Goal: Task Accomplishment & Management: Manage account settings

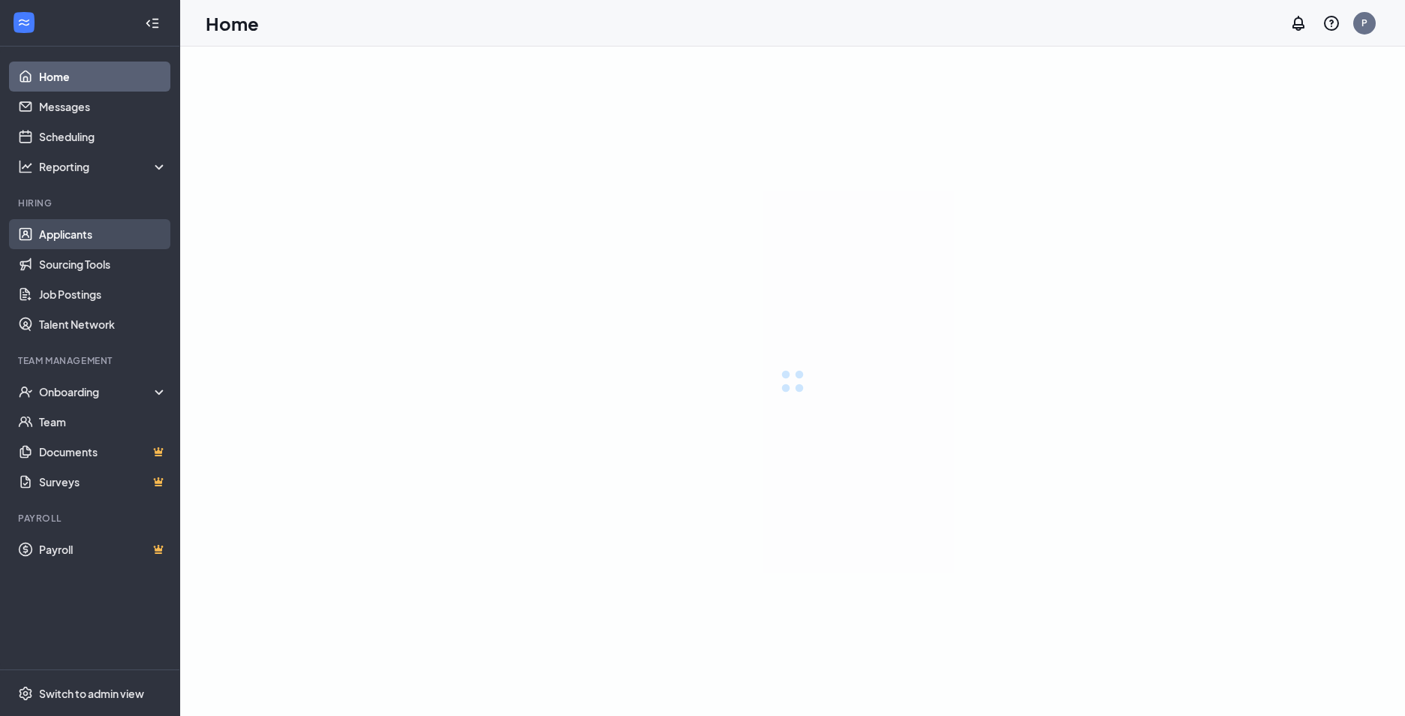
click at [72, 245] on link "Applicants" at bounding box center [103, 234] width 128 height 30
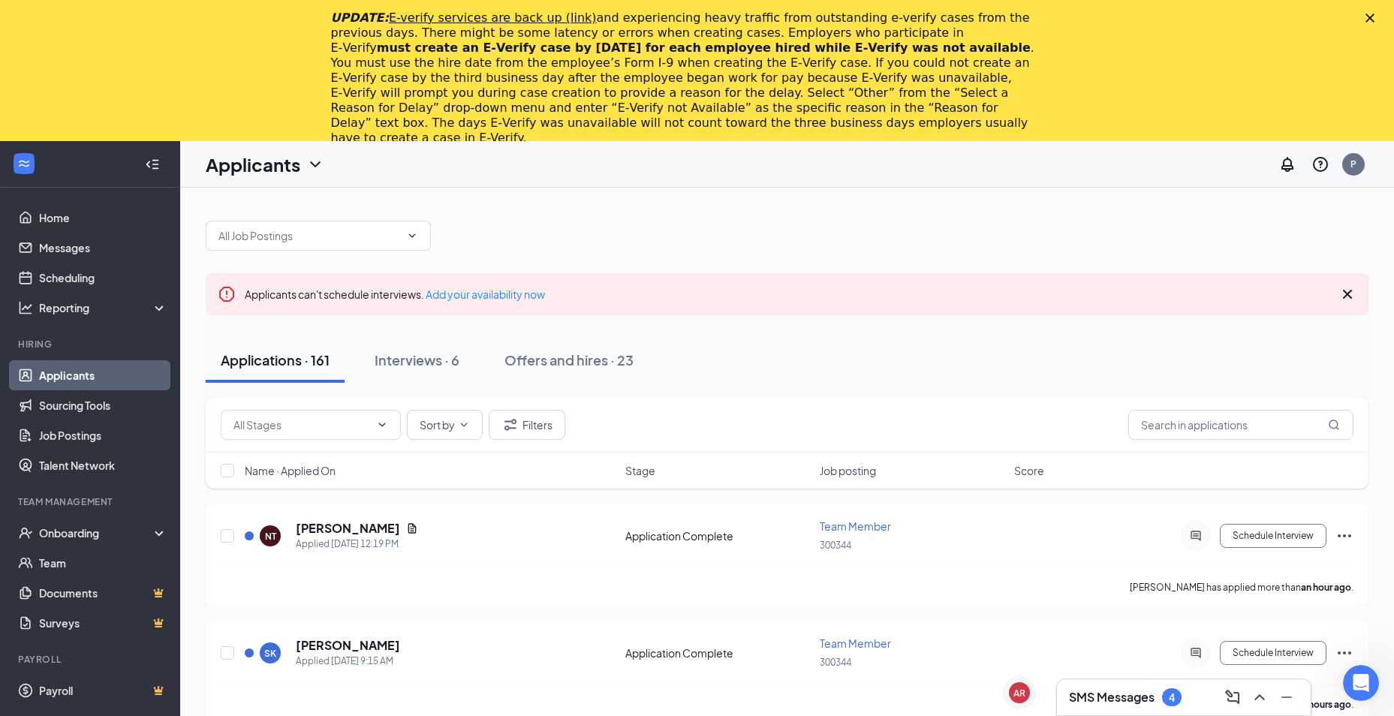
click at [1374, 16] on icon "Close" at bounding box center [1369, 18] width 9 height 9
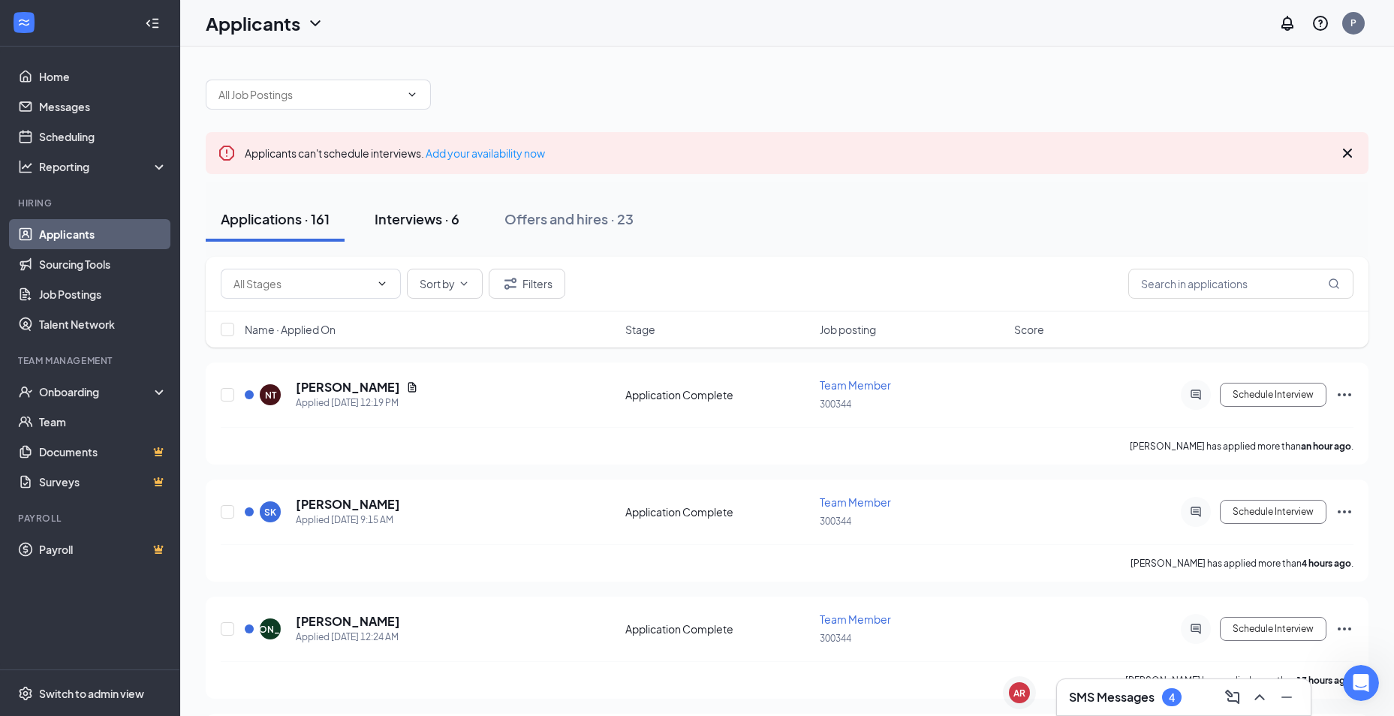
click at [414, 222] on div "Interviews · 6" at bounding box center [416, 218] width 85 height 19
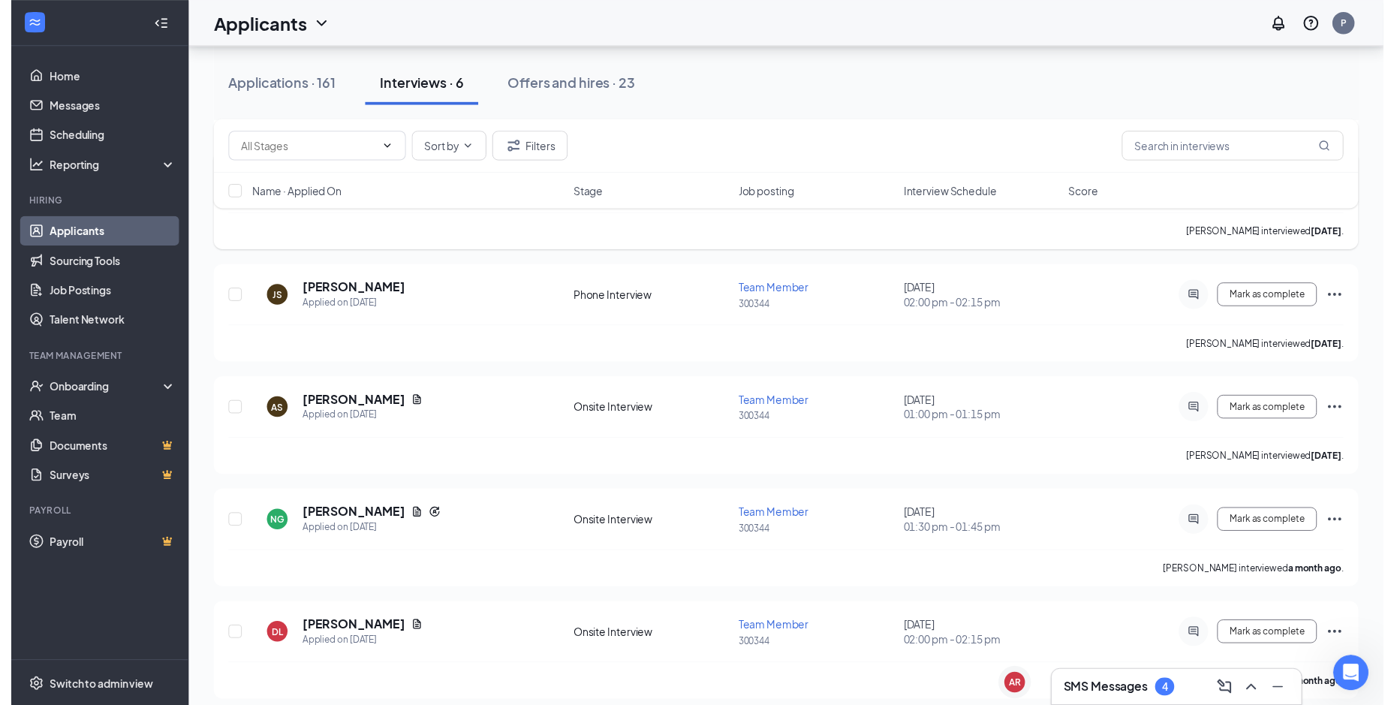
scroll to position [334, 0]
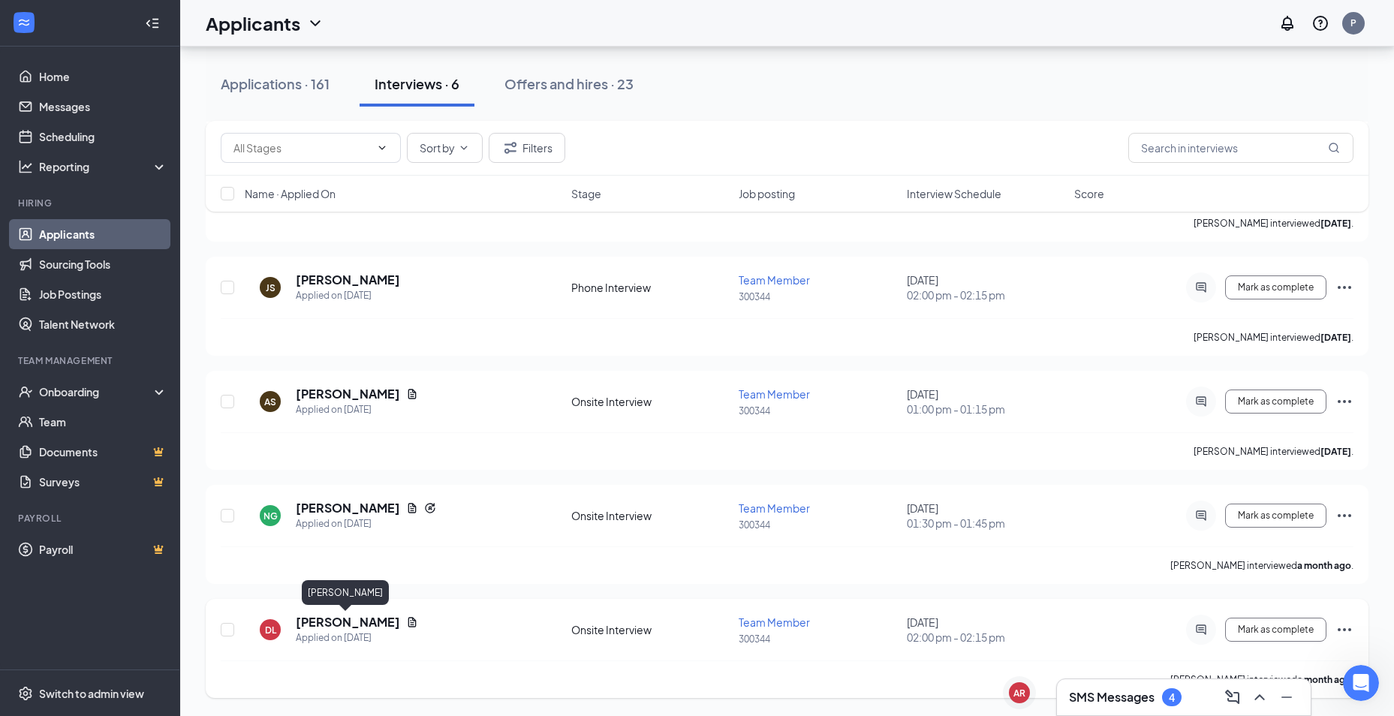
click at [359, 624] on h5 "[PERSON_NAME]" at bounding box center [348, 622] width 104 height 17
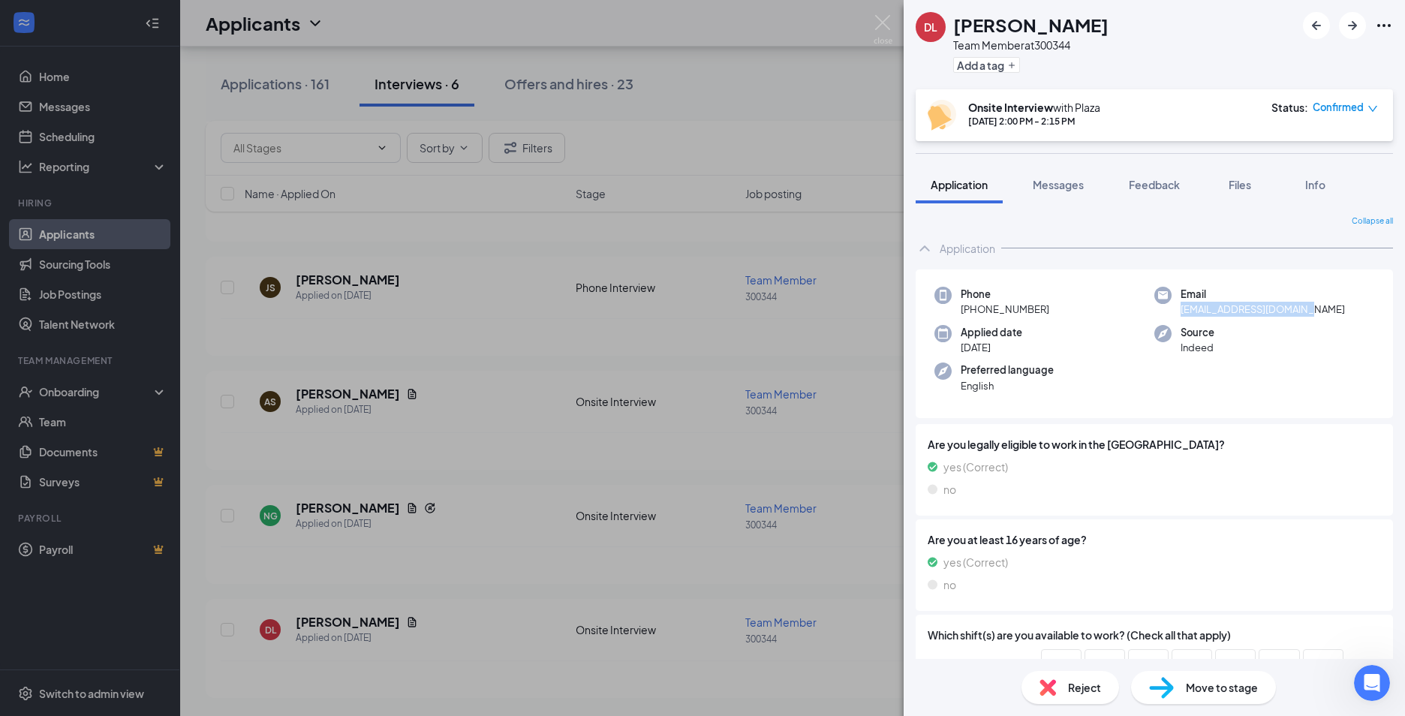
drag, startPoint x: 1174, startPoint y: 309, endPoint x: 1304, endPoint y: 315, distance: 130.0
click at [1304, 315] on span "[EMAIL_ADDRESS][DOMAIN_NAME]" at bounding box center [1262, 309] width 164 height 15
copy span "[EMAIL_ADDRESS][DOMAIN_NAME]"
click at [886, 26] on img at bounding box center [883, 29] width 19 height 29
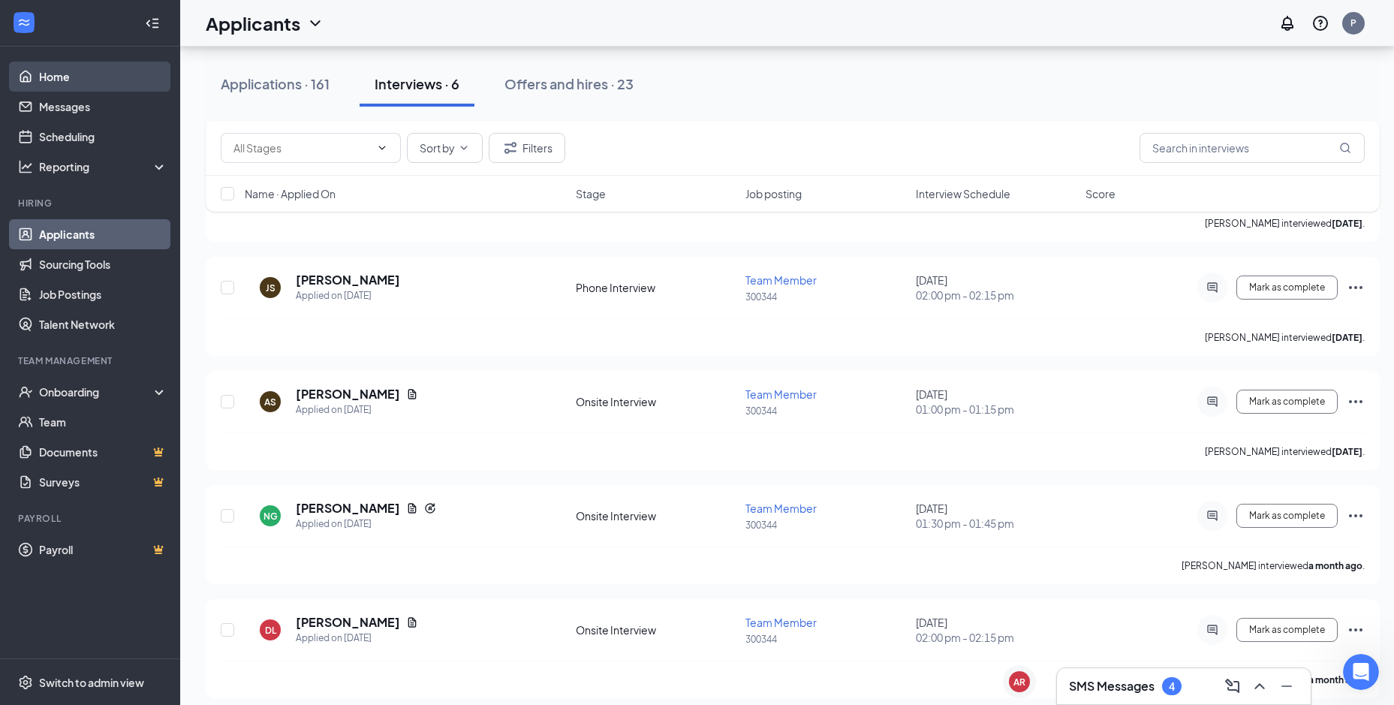
click at [98, 86] on link "Home" at bounding box center [103, 77] width 128 height 30
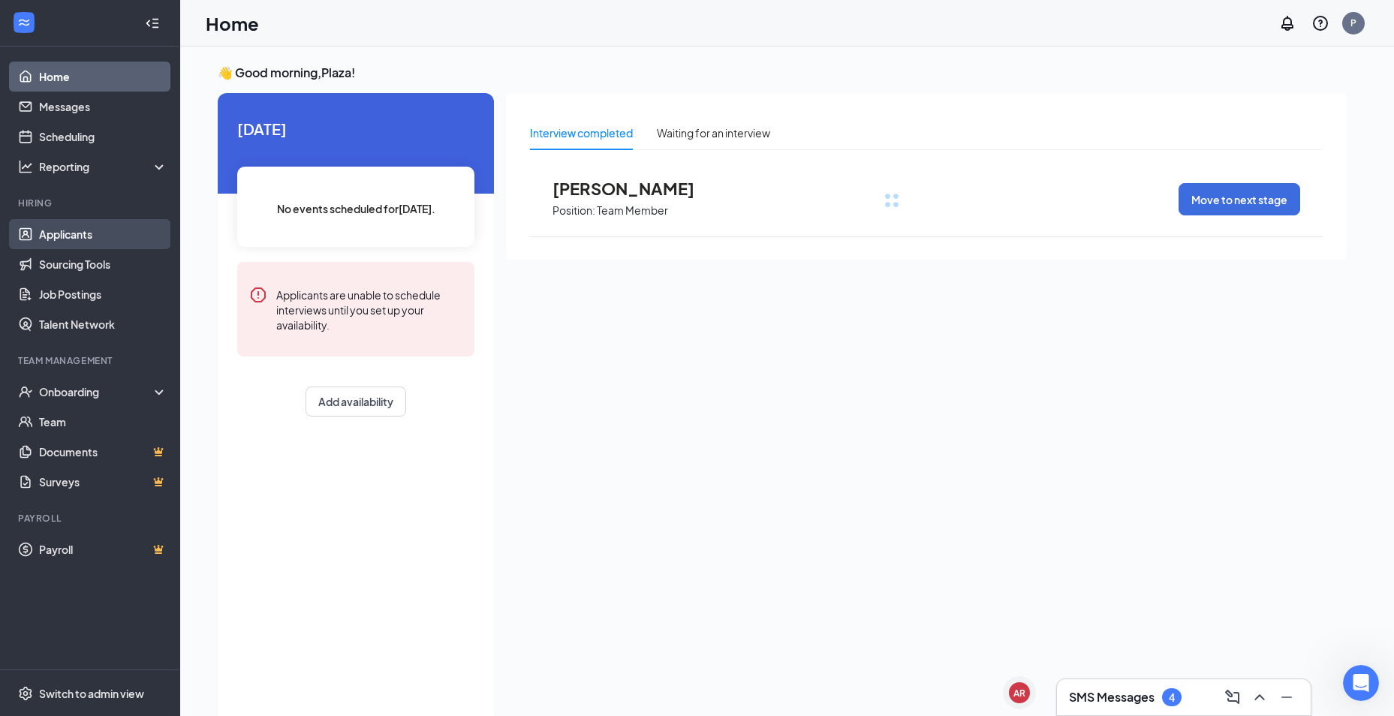
click at [86, 235] on link "Applicants" at bounding box center [103, 234] width 128 height 30
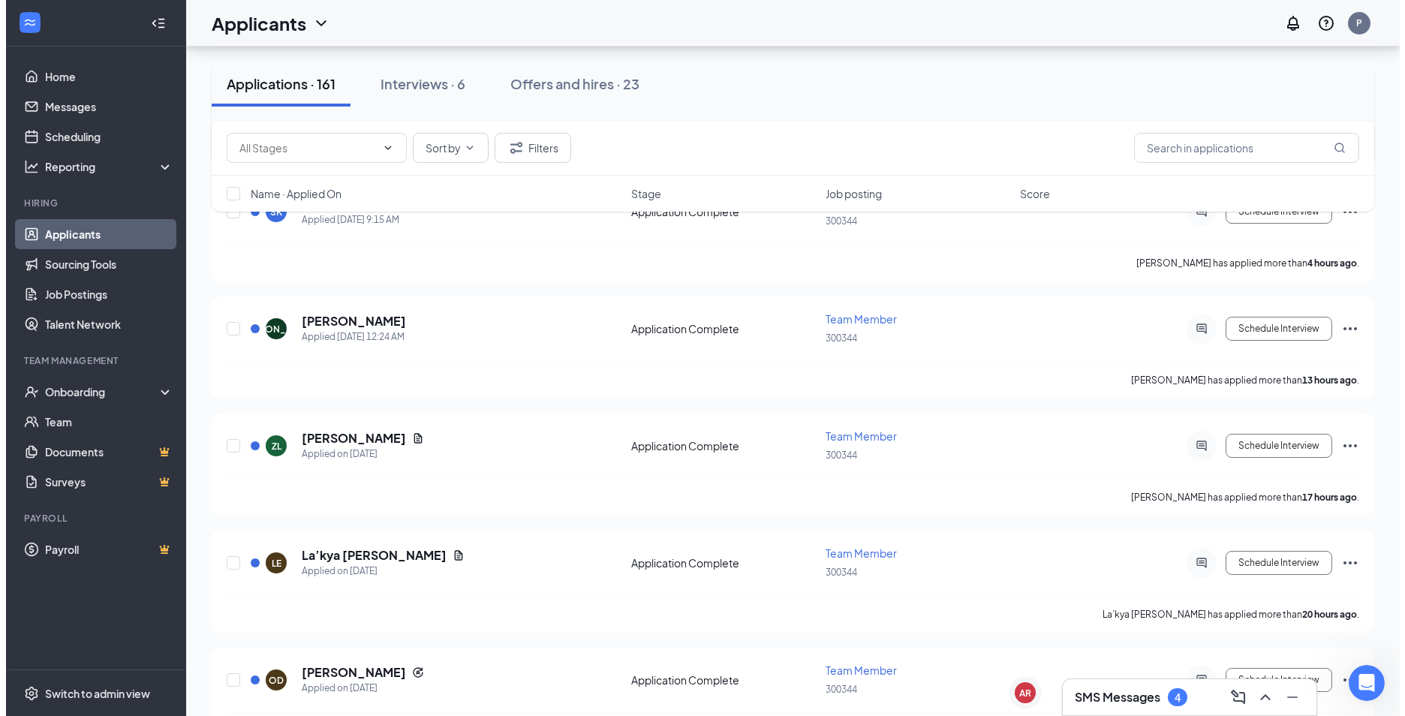
scroll to position [450, 0]
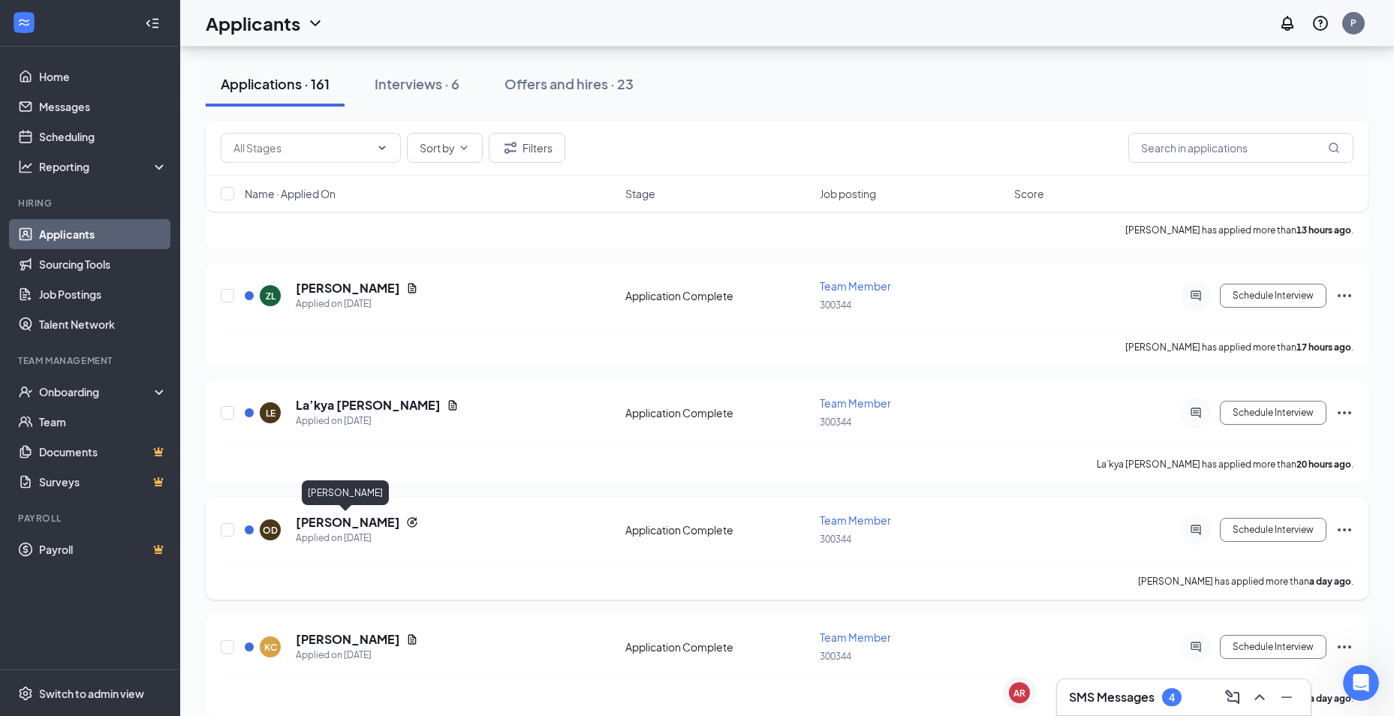
click at [329, 522] on h5 "[PERSON_NAME]" at bounding box center [348, 522] width 104 height 17
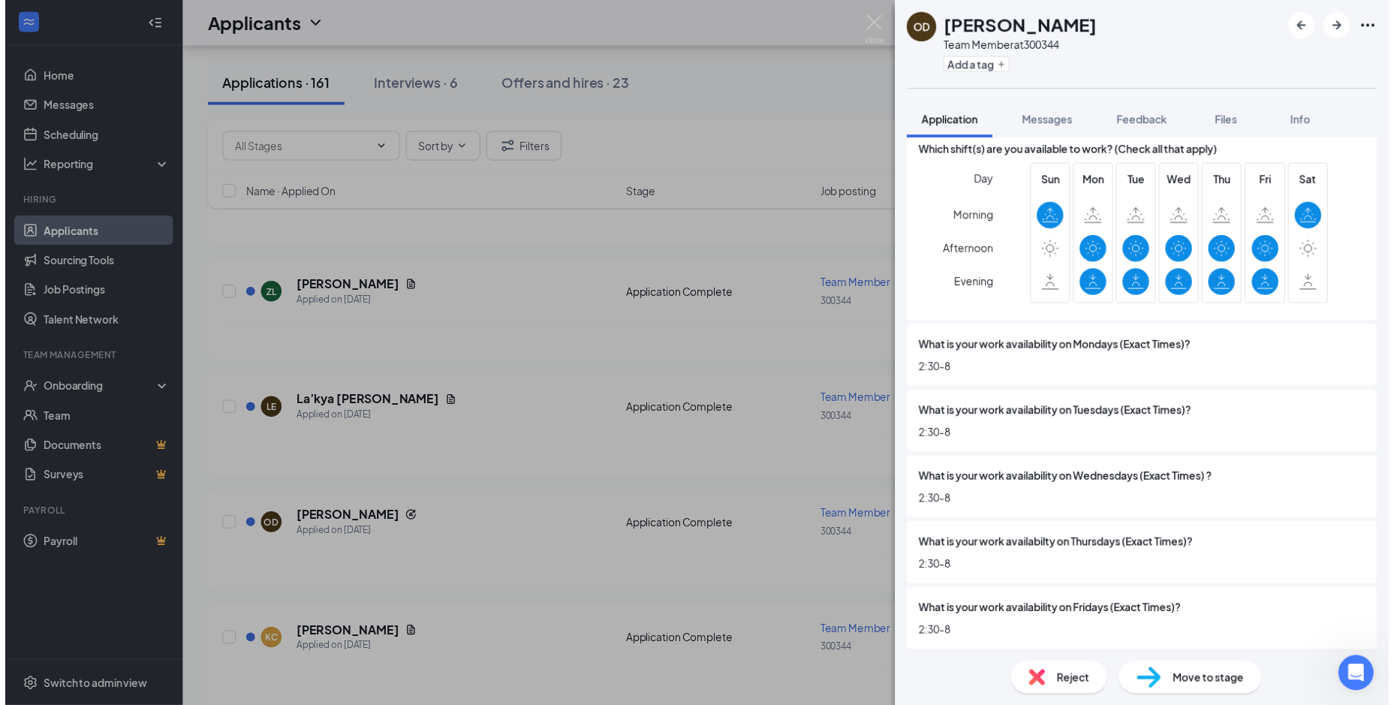
scroll to position [450, 0]
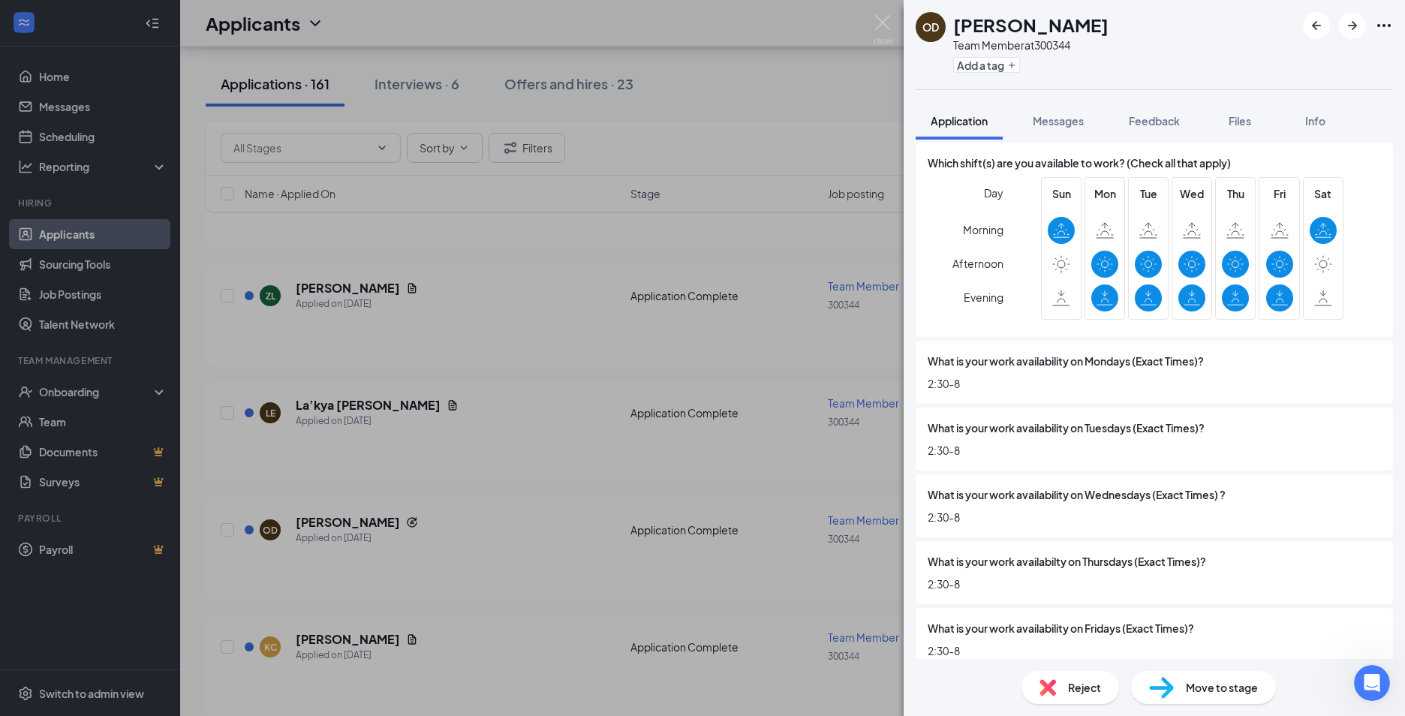
click at [487, 499] on div "OD [PERSON_NAME] Team Member at 300344 Add a tag Application Messages Feedback …" at bounding box center [702, 358] width 1405 height 716
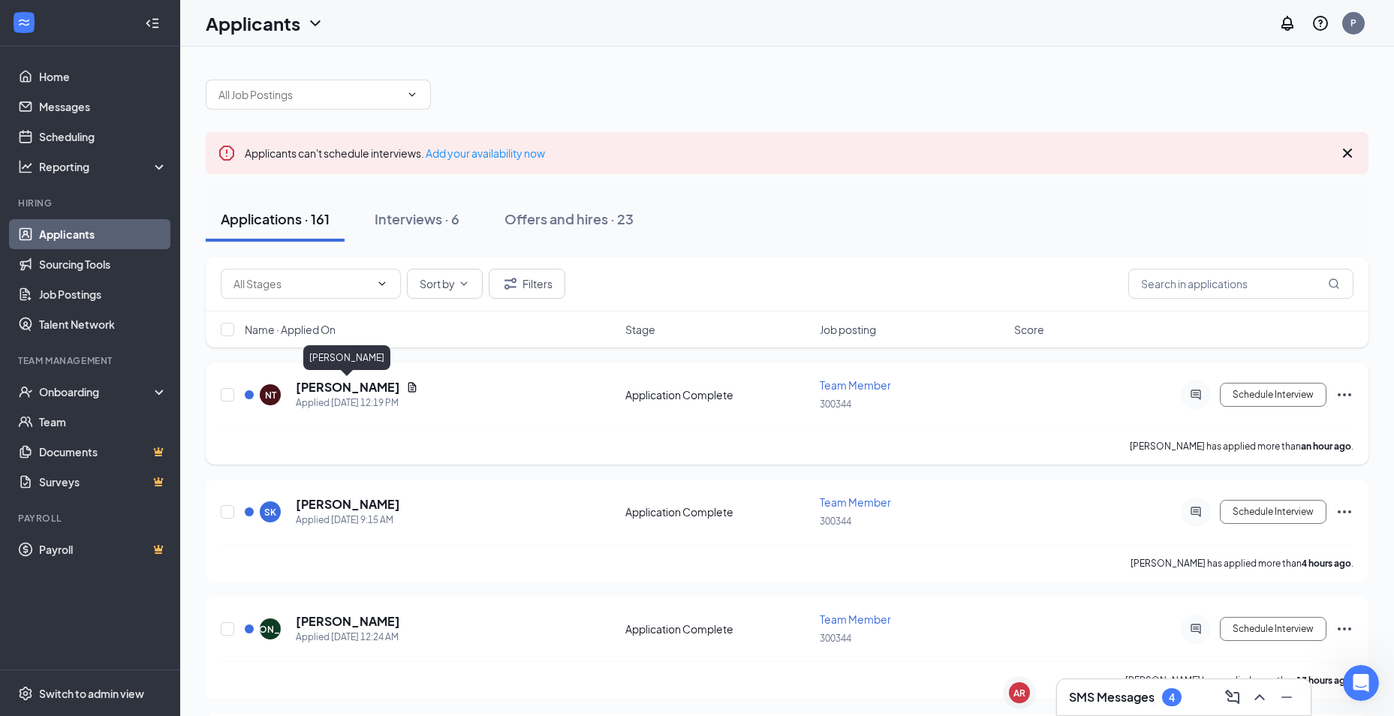
click at [360, 387] on h5 "[PERSON_NAME]" at bounding box center [348, 387] width 104 height 17
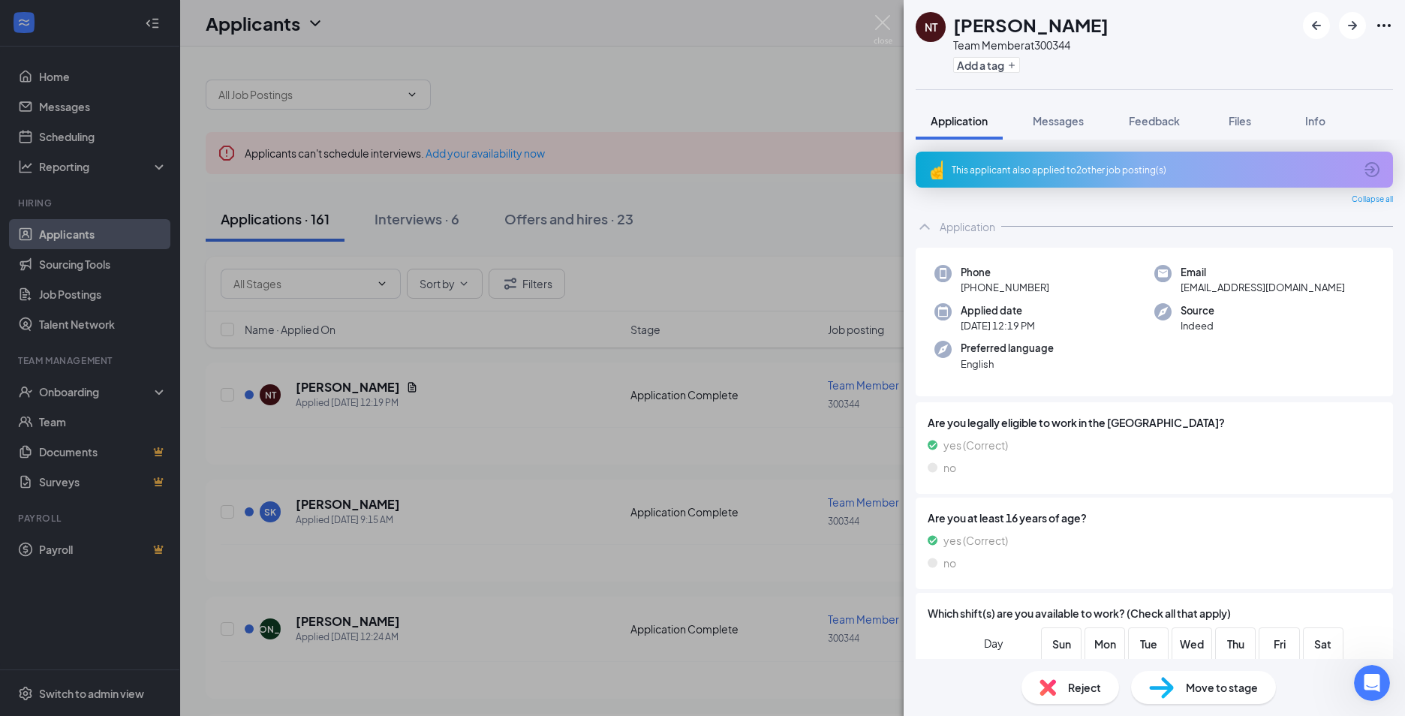
scroll to position [225, 0]
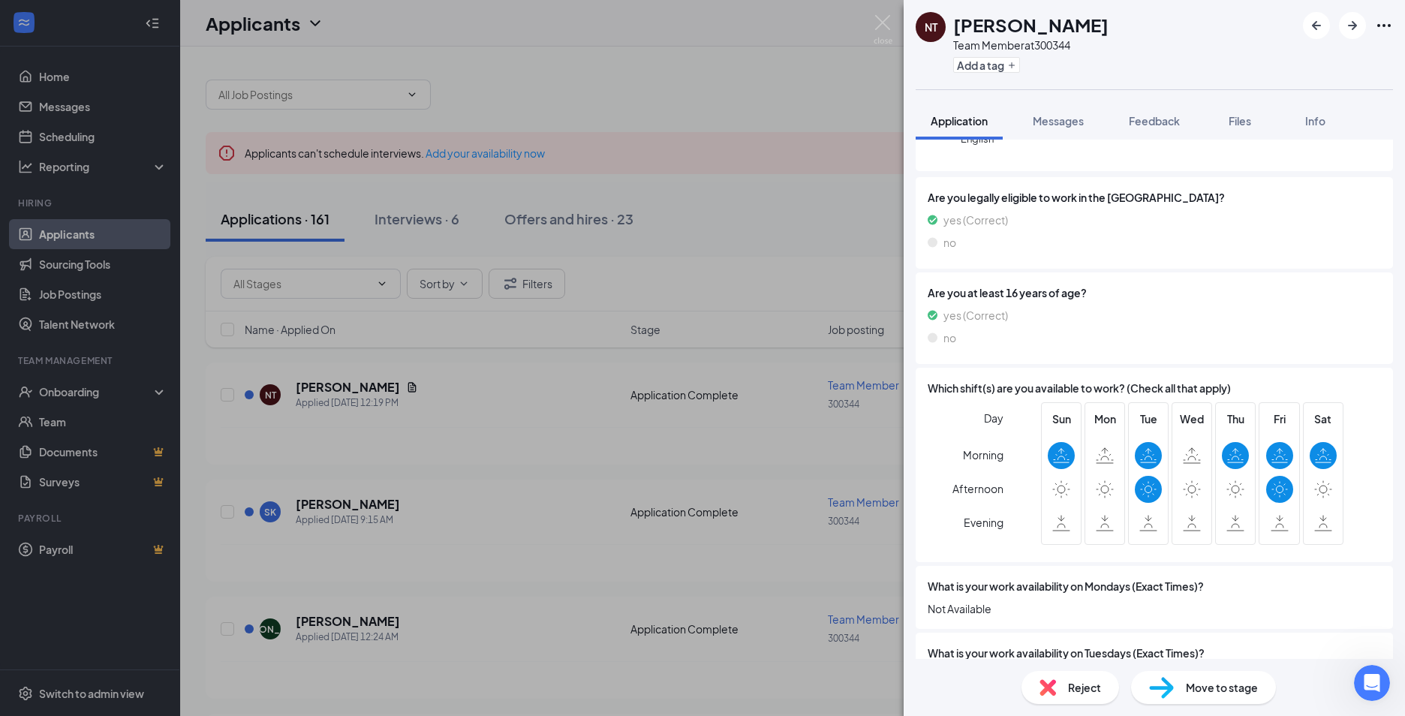
click at [522, 435] on div "NT [PERSON_NAME] Team Member at 300344 Add a tag Application Messages Feedback …" at bounding box center [702, 358] width 1405 height 716
click at [351, 507] on h5 "[PERSON_NAME]" at bounding box center [348, 504] width 104 height 17
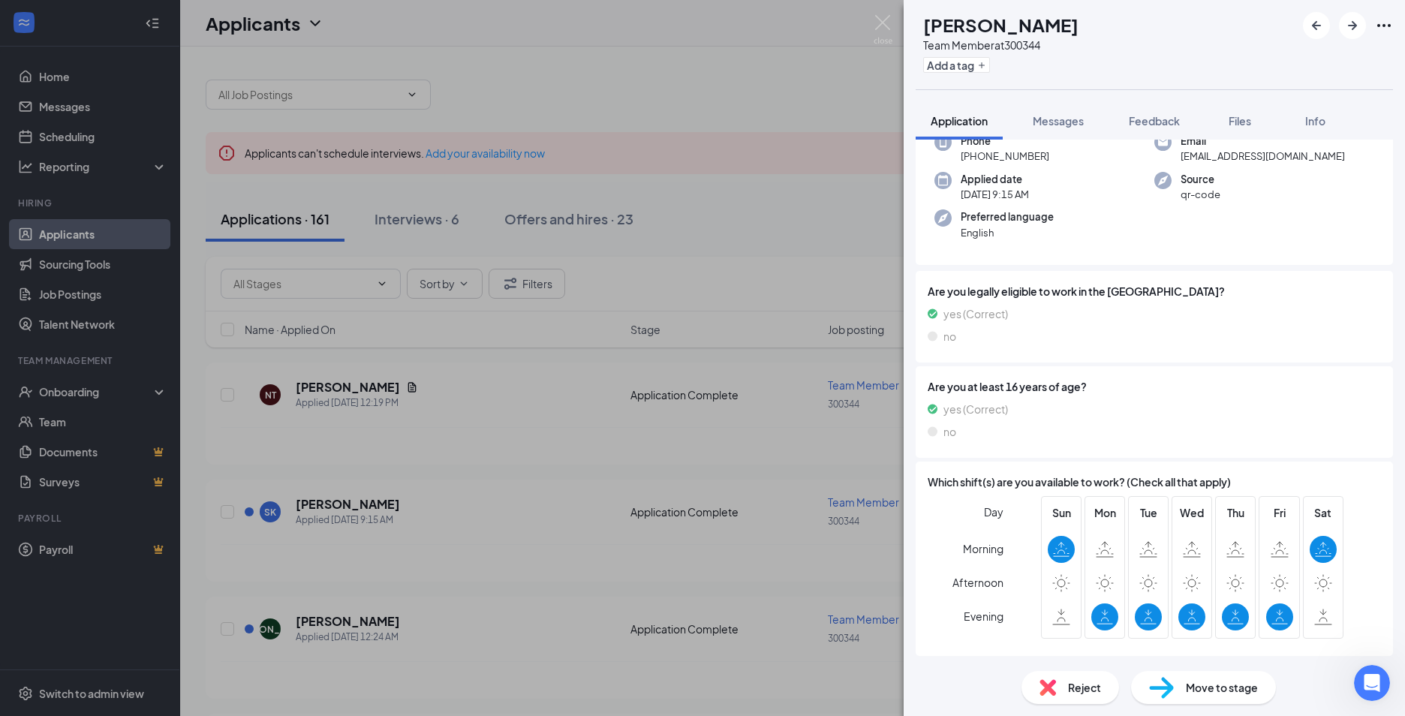
scroll to position [225, 0]
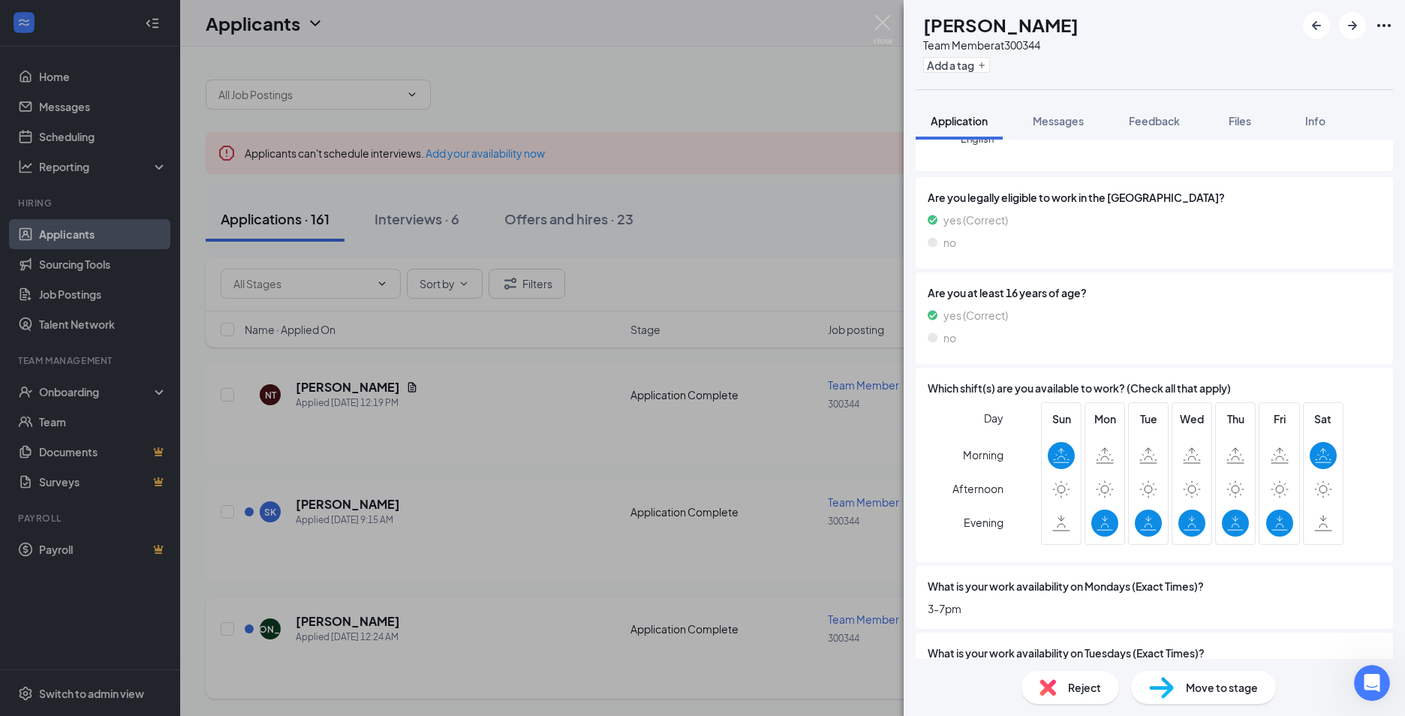
click at [552, 507] on div "SK [PERSON_NAME] Team Member at 300344 Add a tag Application Messages Feedback …" at bounding box center [702, 358] width 1405 height 716
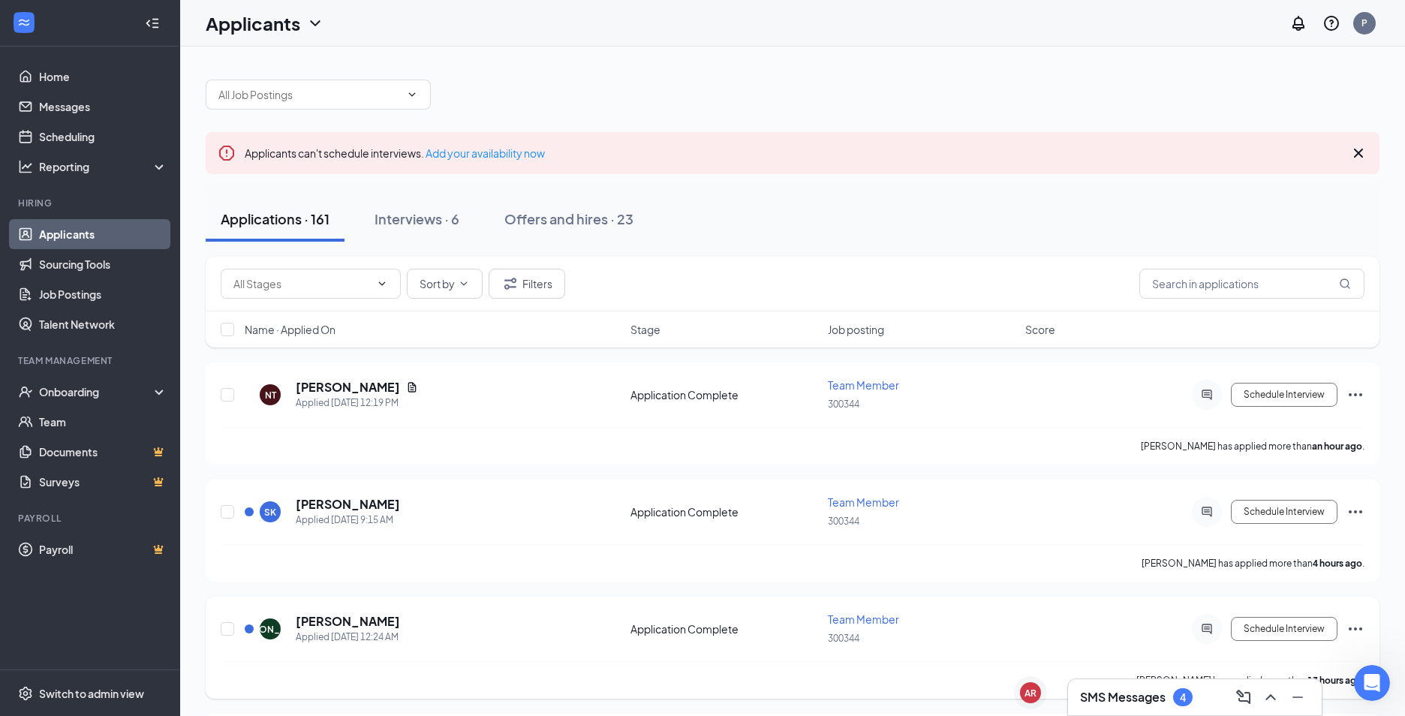
click at [342, 624] on h5 "[PERSON_NAME]" at bounding box center [348, 621] width 104 height 17
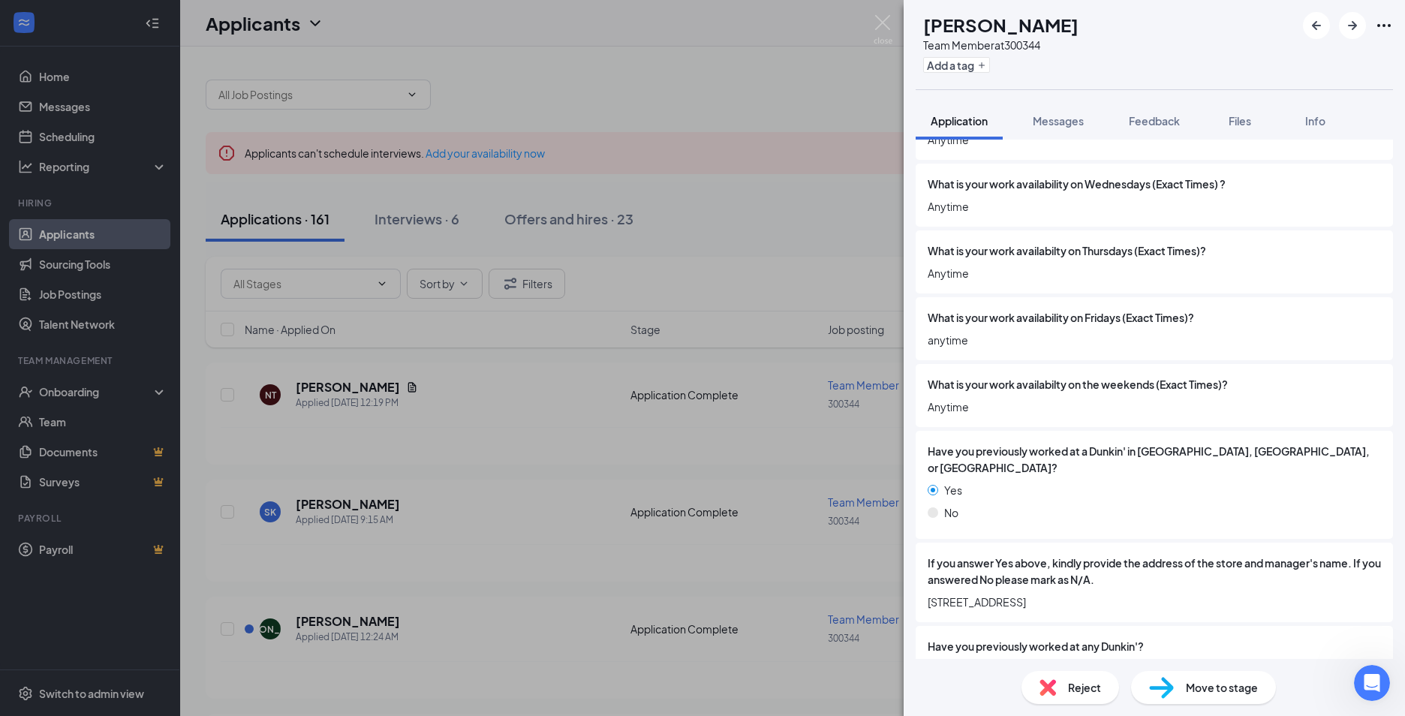
scroll to position [901, 0]
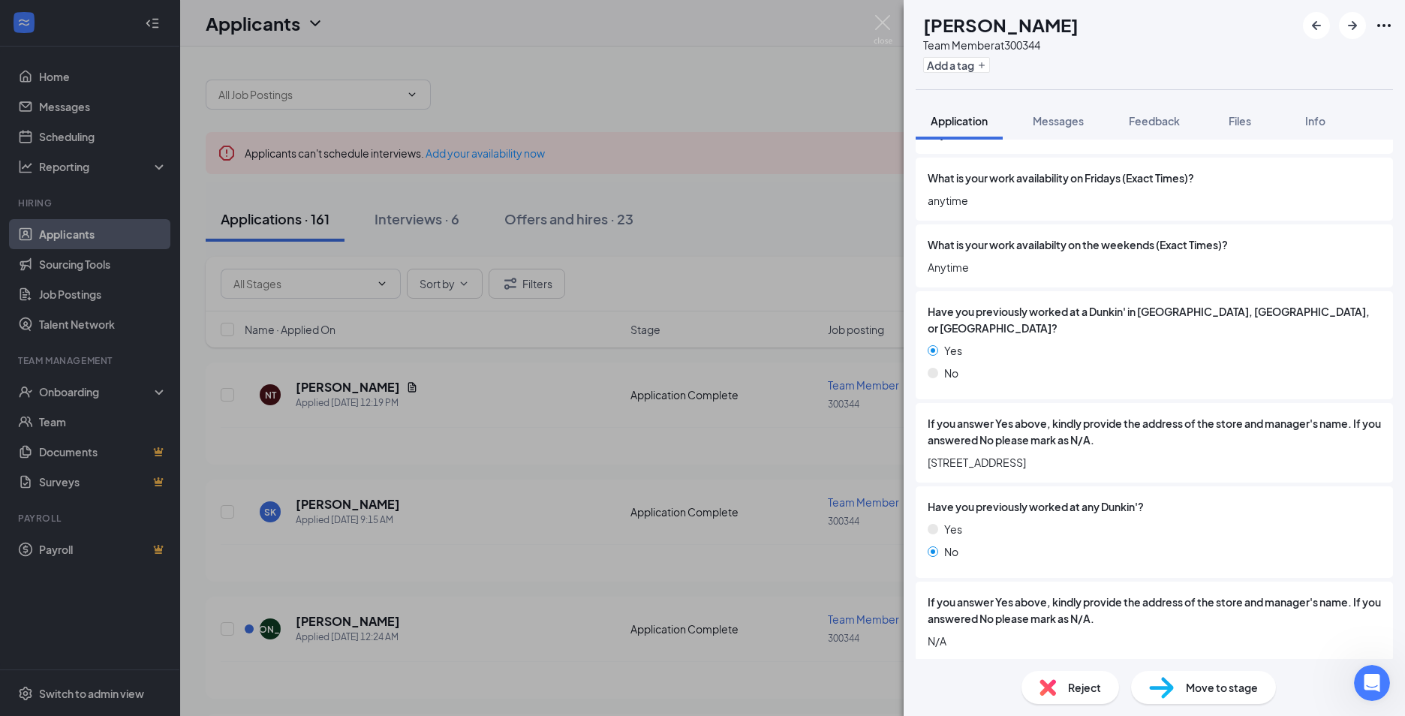
drag, startPoint x: 1015, startPoint y: 449, endPoint x: 924, endPoint y: 452, distance: 91.6
click at [924, 452] on div "If you answer Yes above, kindly provide the address of the store and manager's …" at bounding box center [1154, 443] width 477 height 80
drag, startPoint x: 924, startPoint y: 452, endPoint x: 1025, endPoint y: 453, distance: 101.3
click at [1025, 454] on span "[STREET_ADDRESS]" at bounding box center [1154, 462] width 453 height 17
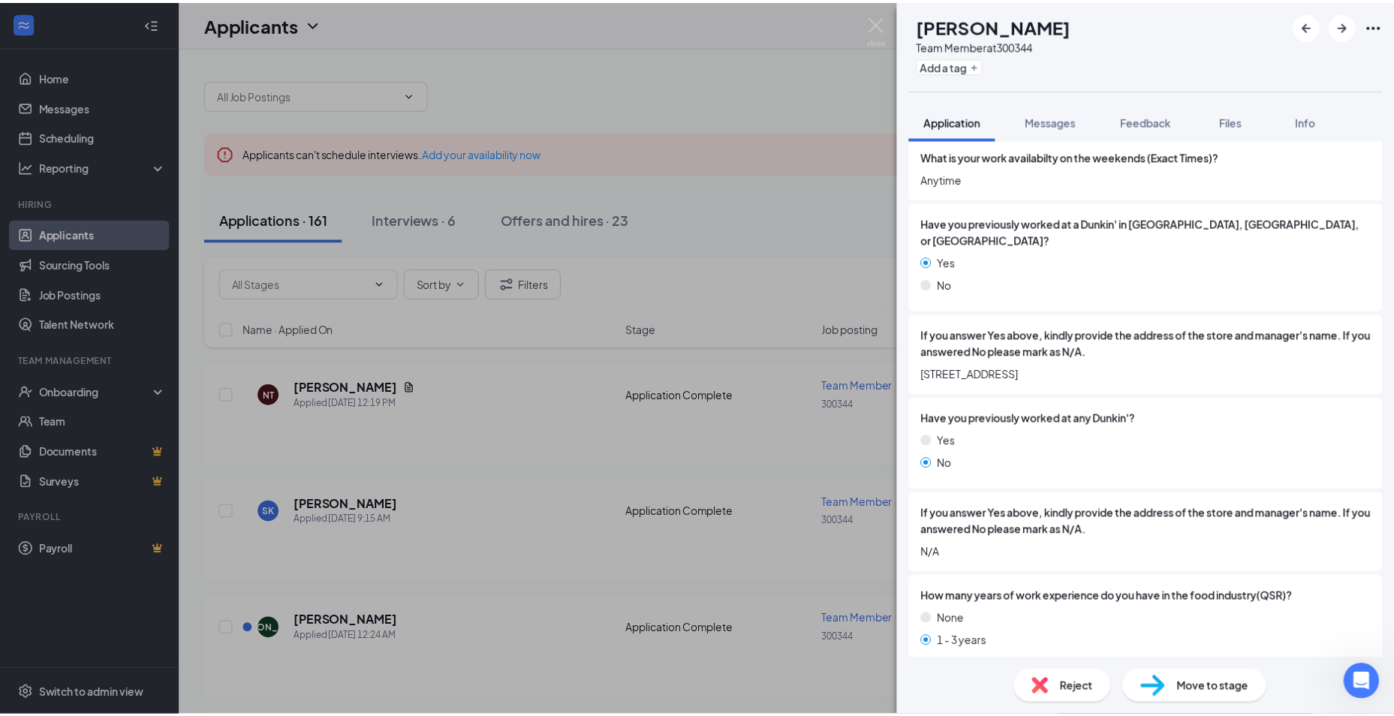
scroll to position [1051, 0]
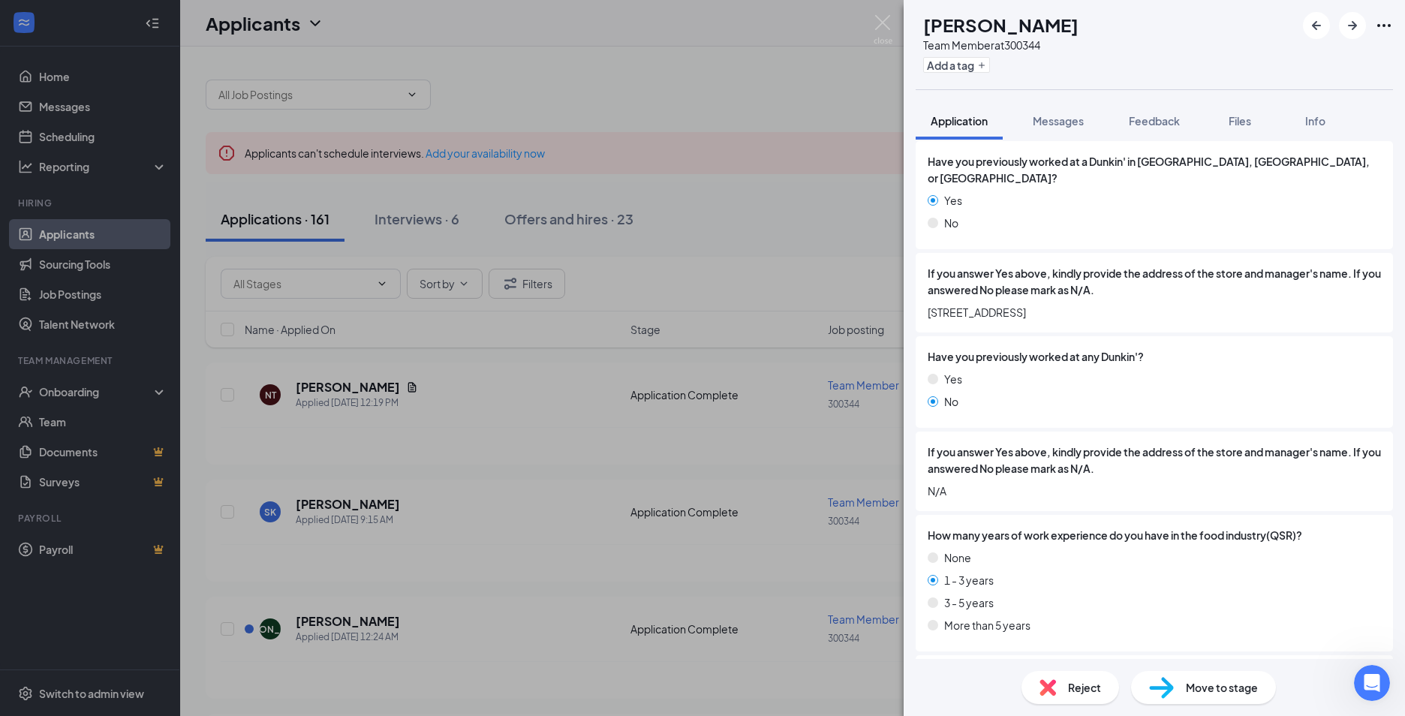
click at [508, 460] on div "[PERSON_NAME] Team Member at 300344 Add a tag Application Messages Feedback Fil…" at bounding box center [702, 358] width 1405 height 716
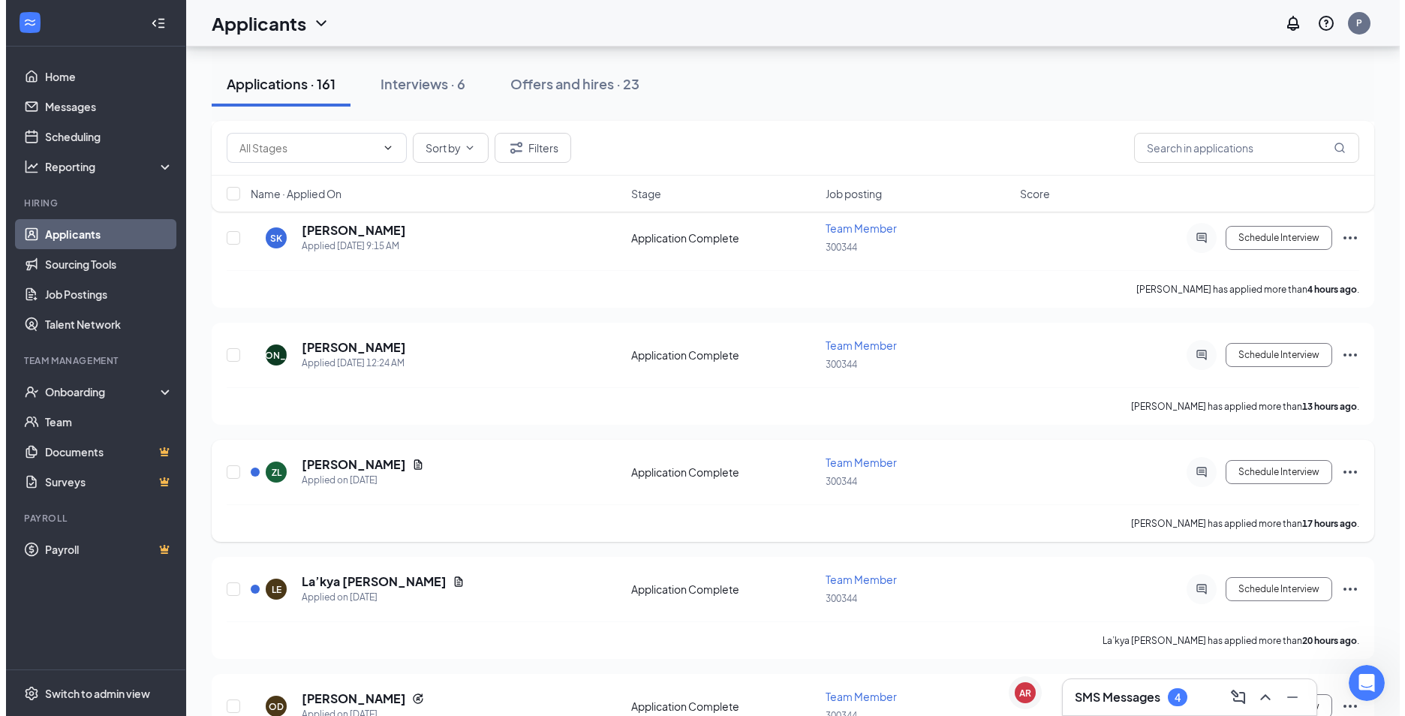
scroll to position [300, 0]
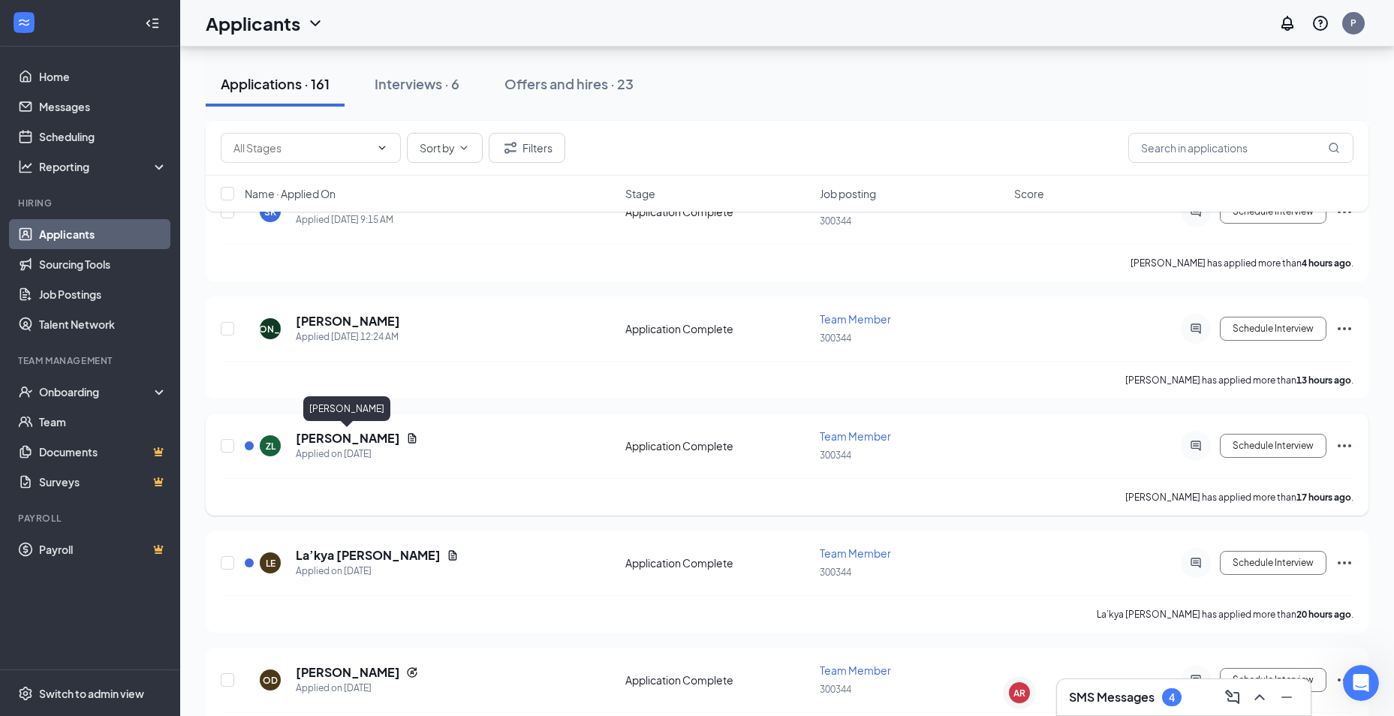
click at [356, 440] on h5 "[PERSON_NAME]" at bounding box center [348, 438] width 104 height 17
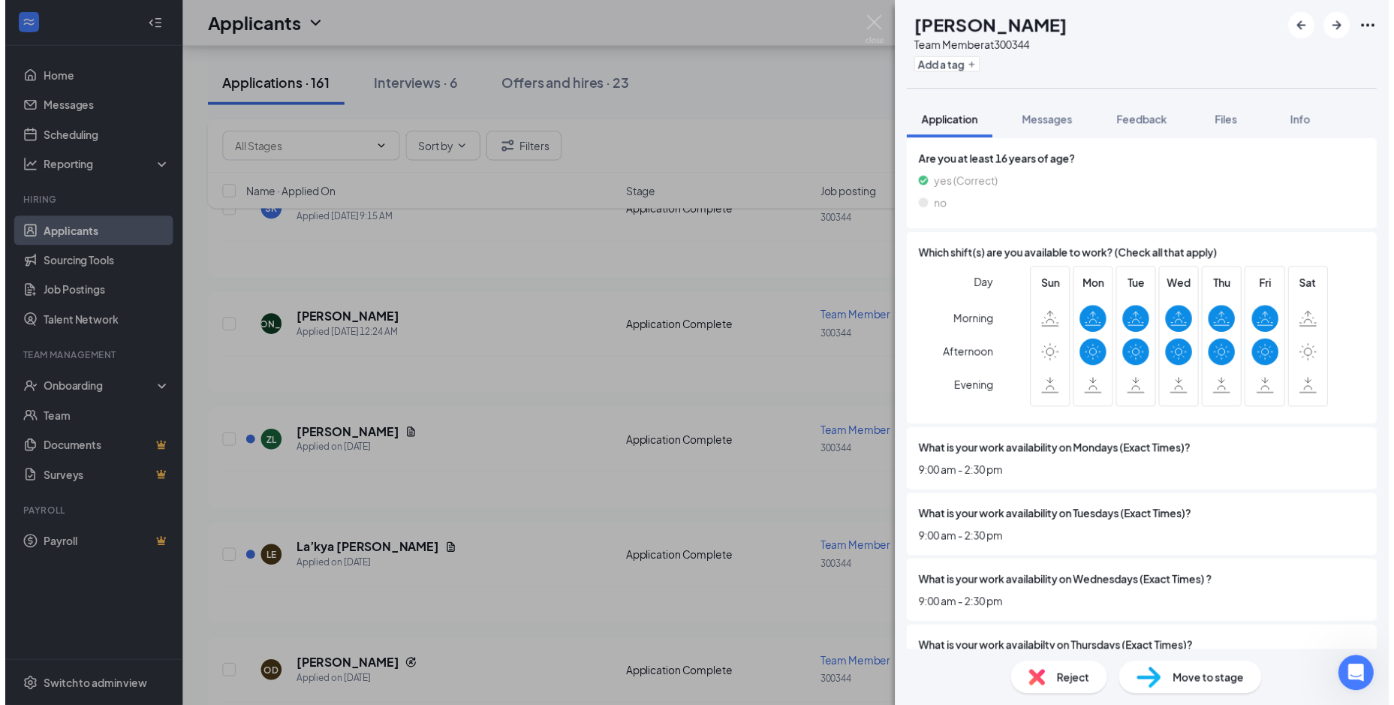
scroll to position [375, 0]
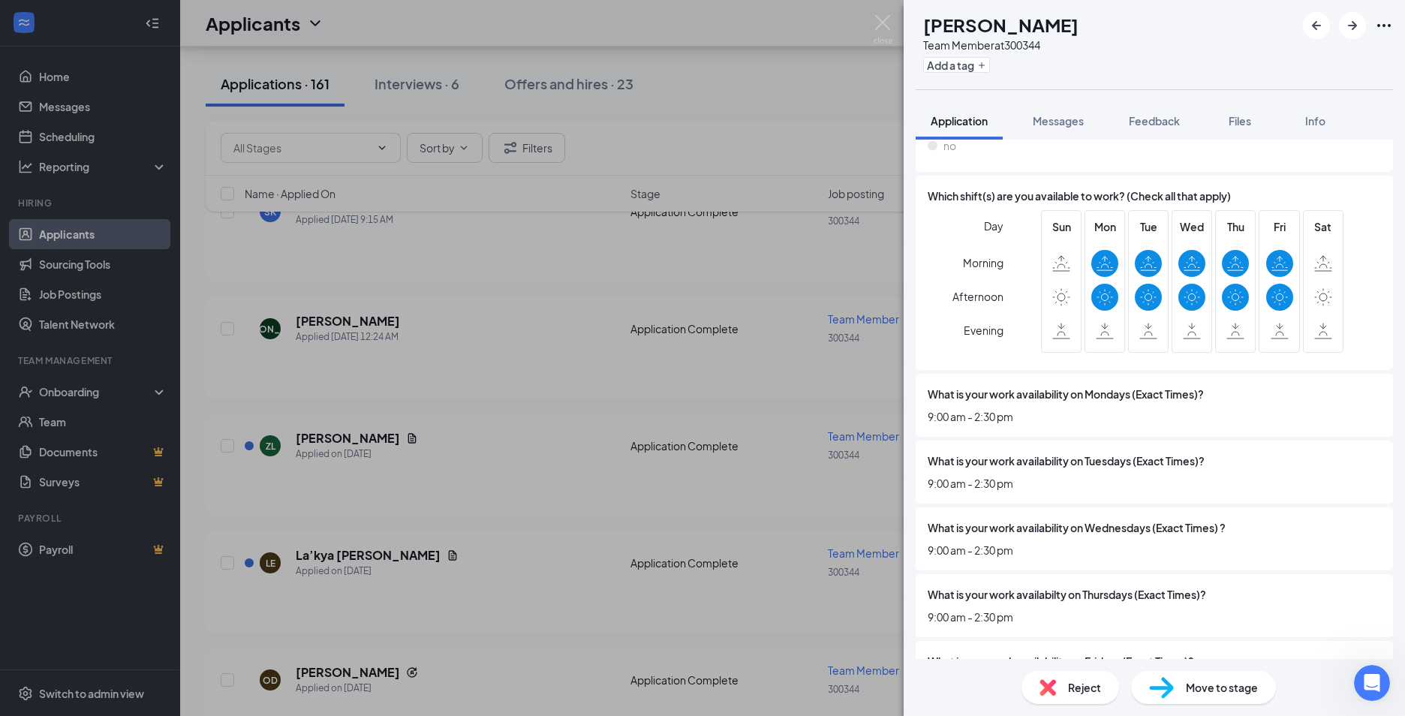
click at [614, 484] on div "ZL [PERSON_NAME] Team Member at 300344 Add a tag Application Messages Feedback …" at bounding box center [702, 358] width 1405 height 716
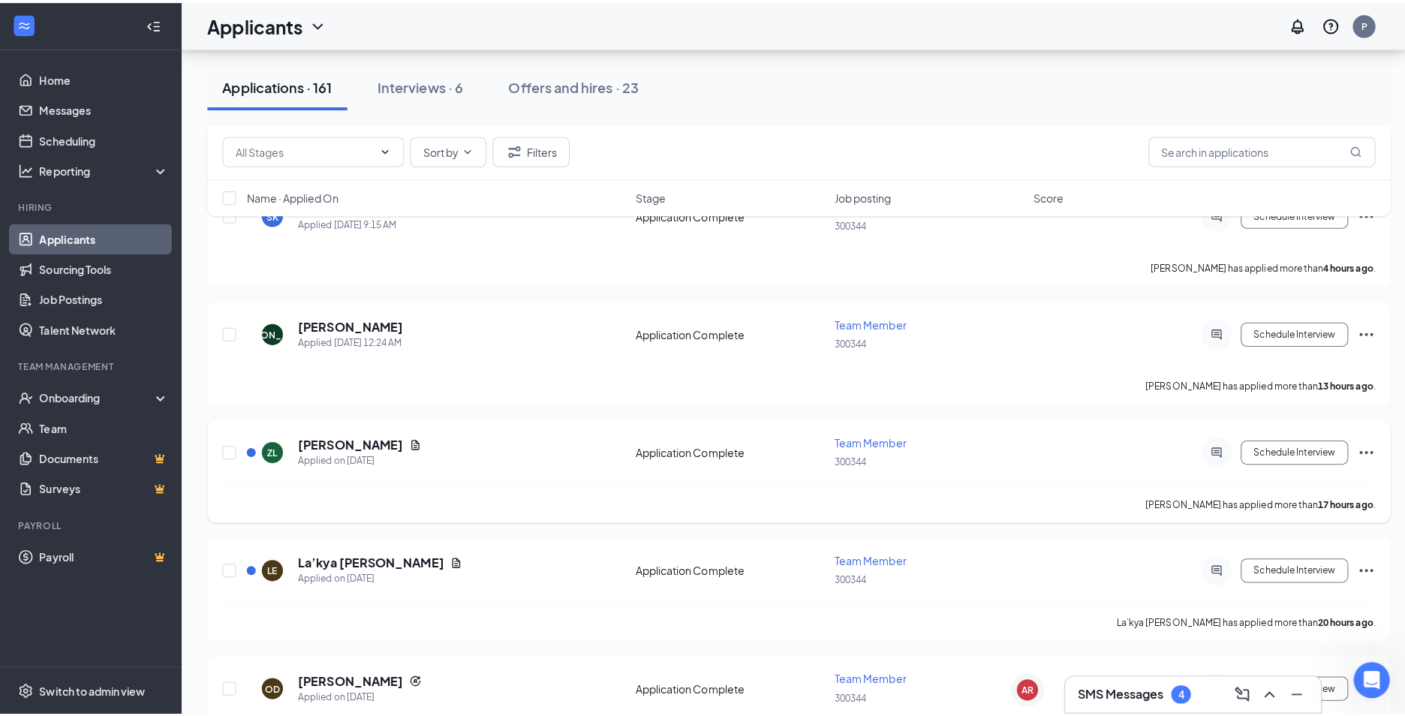
scroll to position [375, 0]
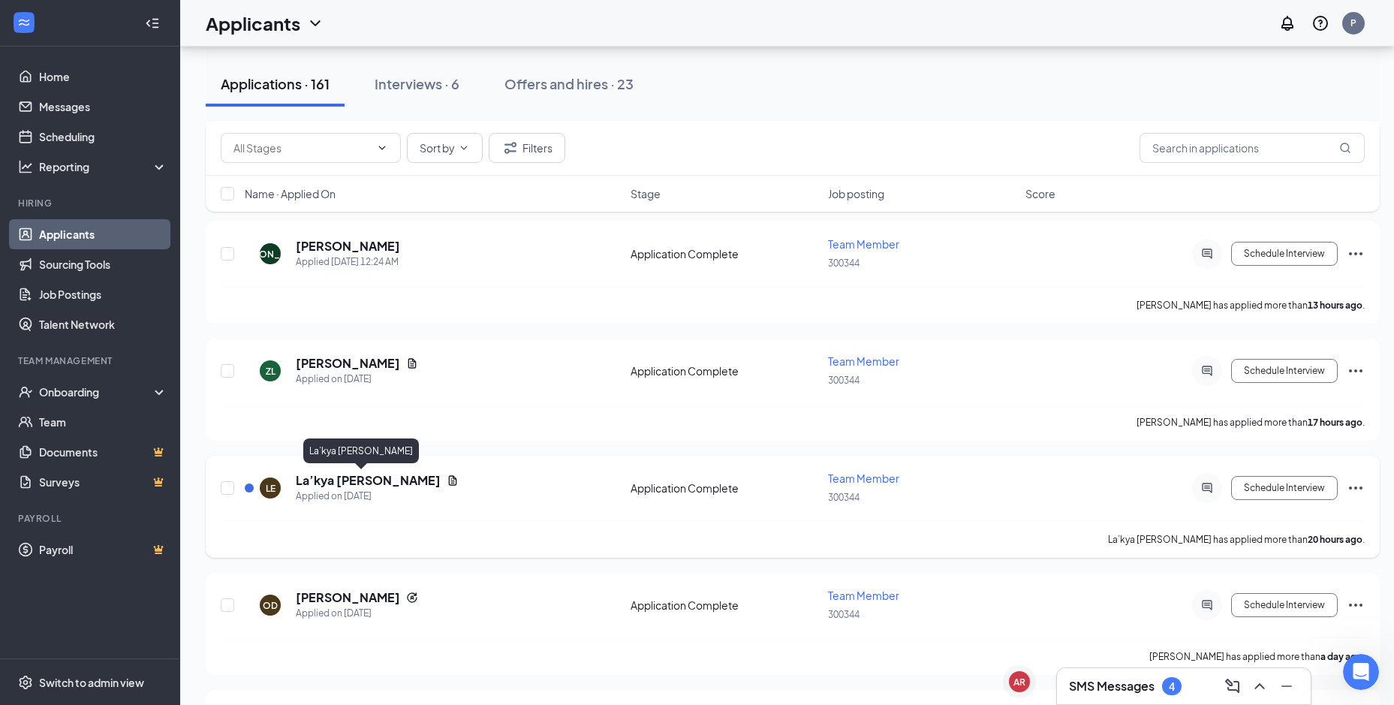
click at [329, 488] on h5 "La’kya [PERSON_NAME]" at bounding box center [368, 480] width 145 height 17
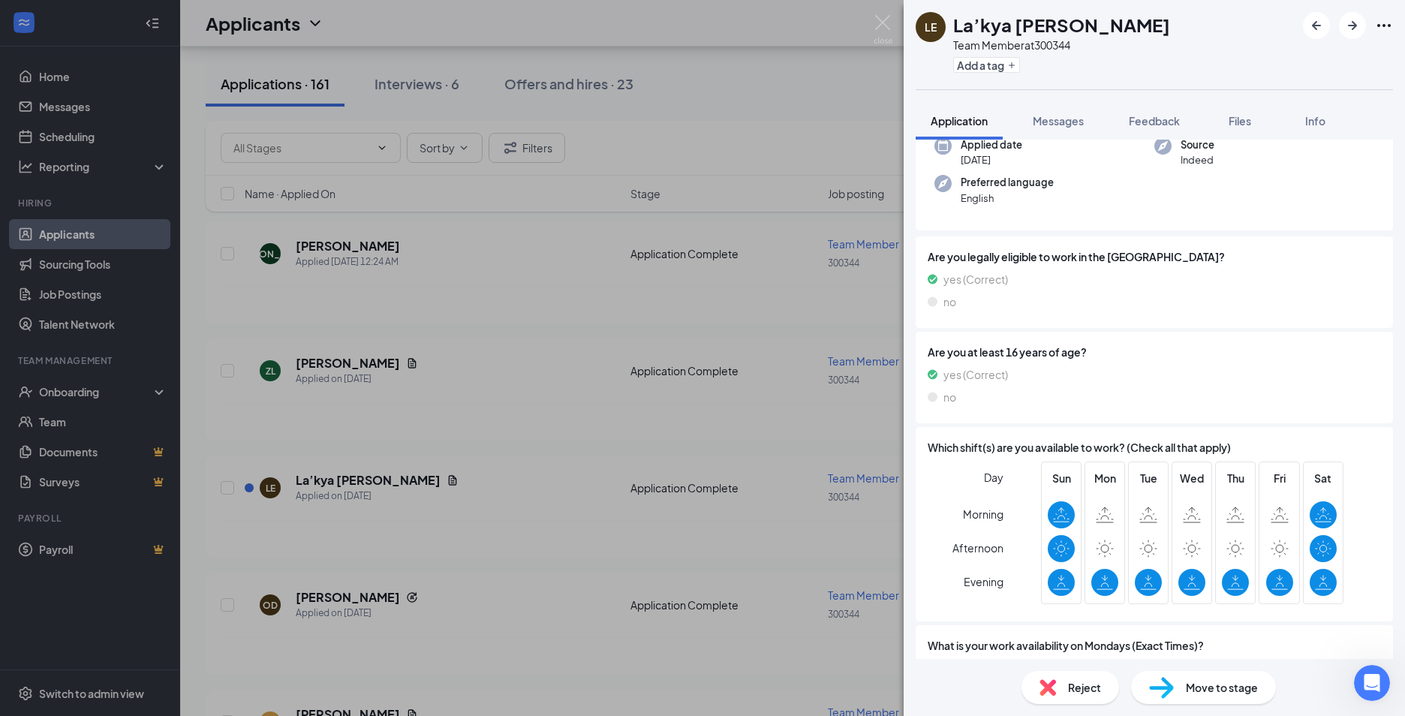
scroll to position [75, 0]
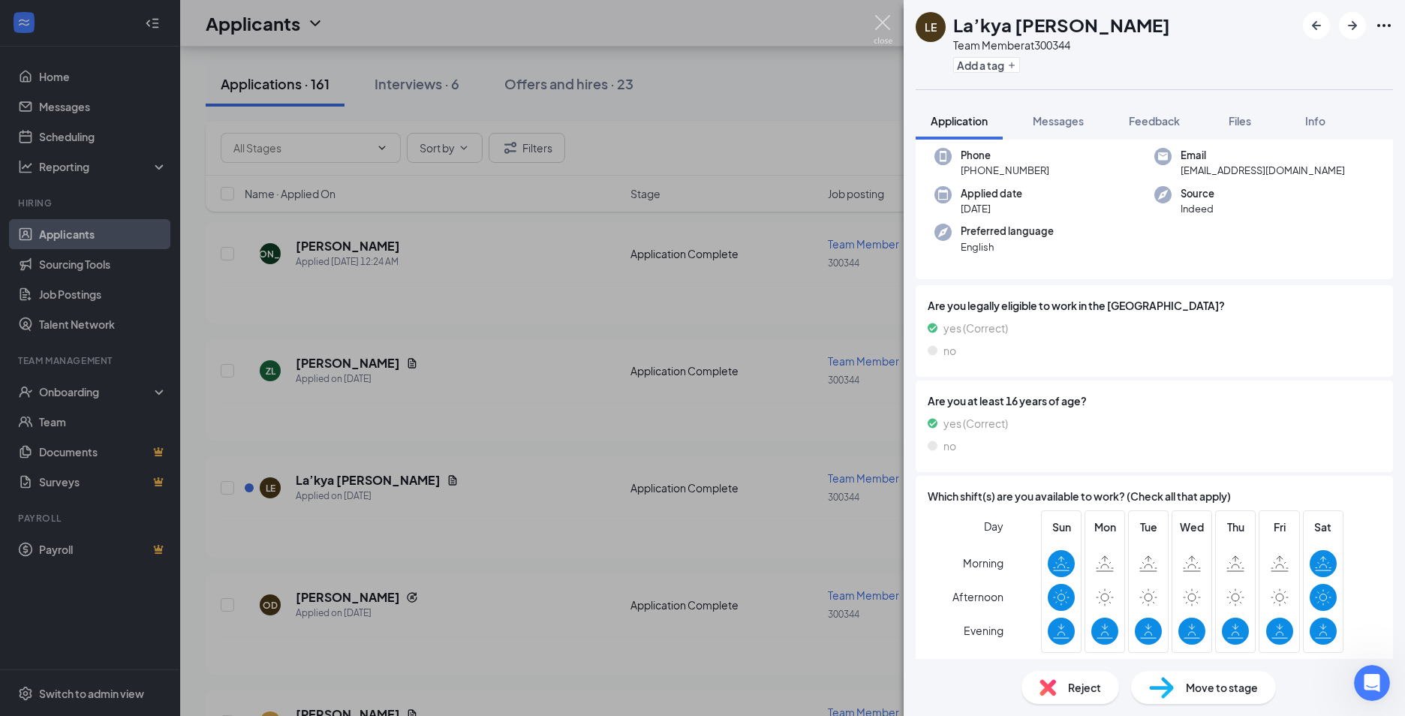
click at [881, 15] on img at bounding box center [883, 29] width 19 height 29
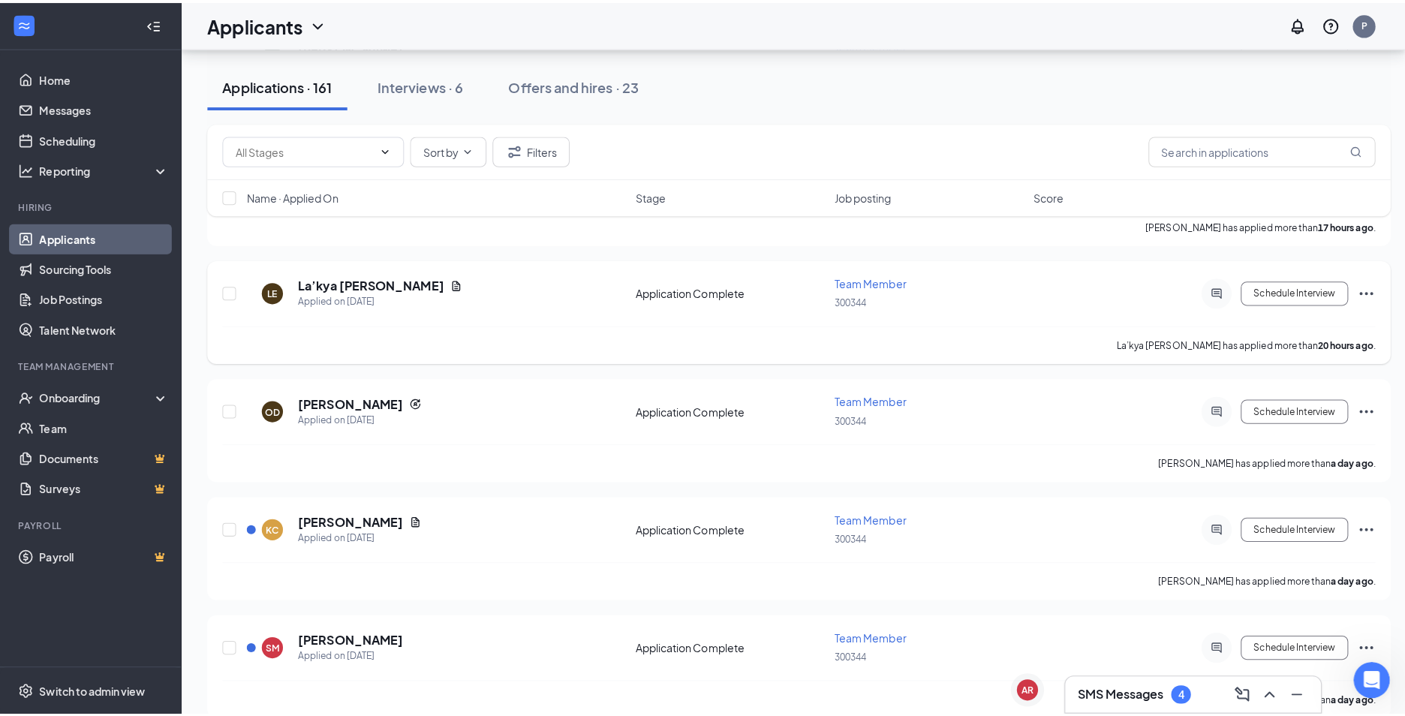
scroll to position [675, 0]
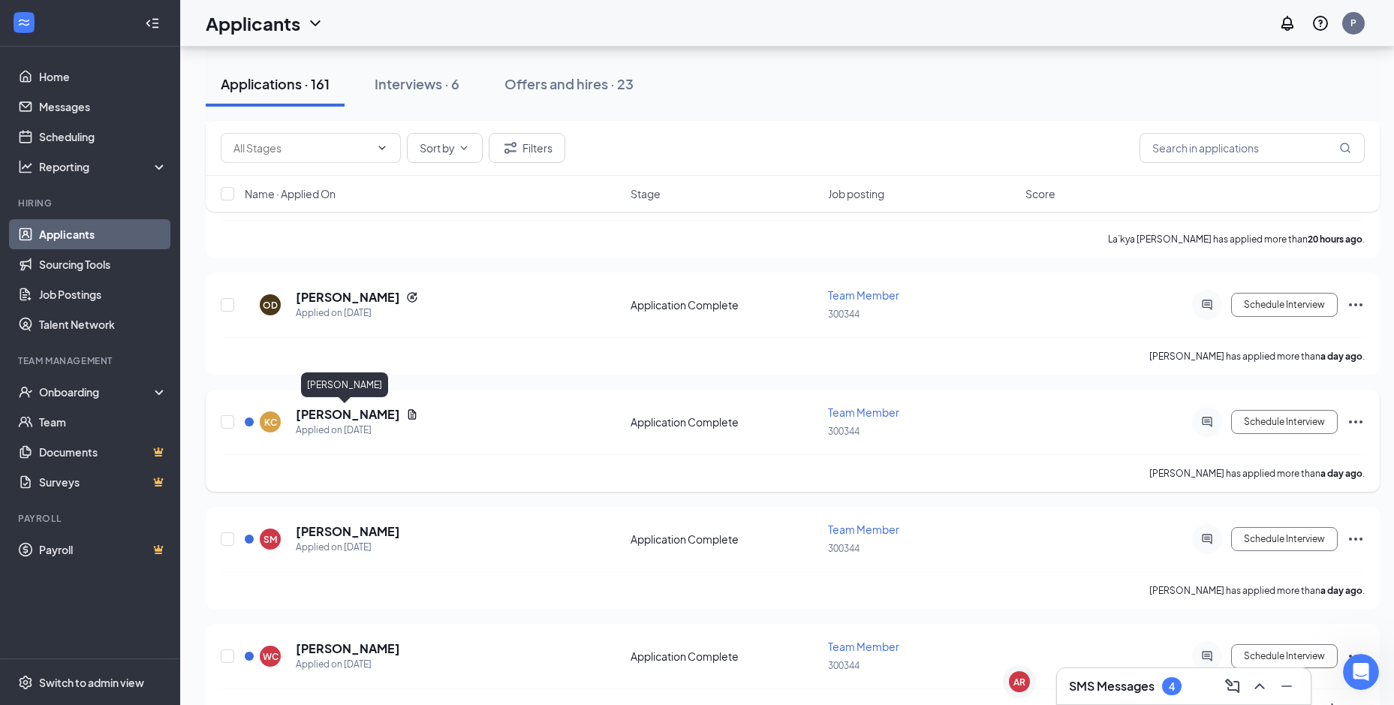
click at [347, 417] on h5 "[PERSON_NAME]" at bounding box center [348, 414] width 104 height 17
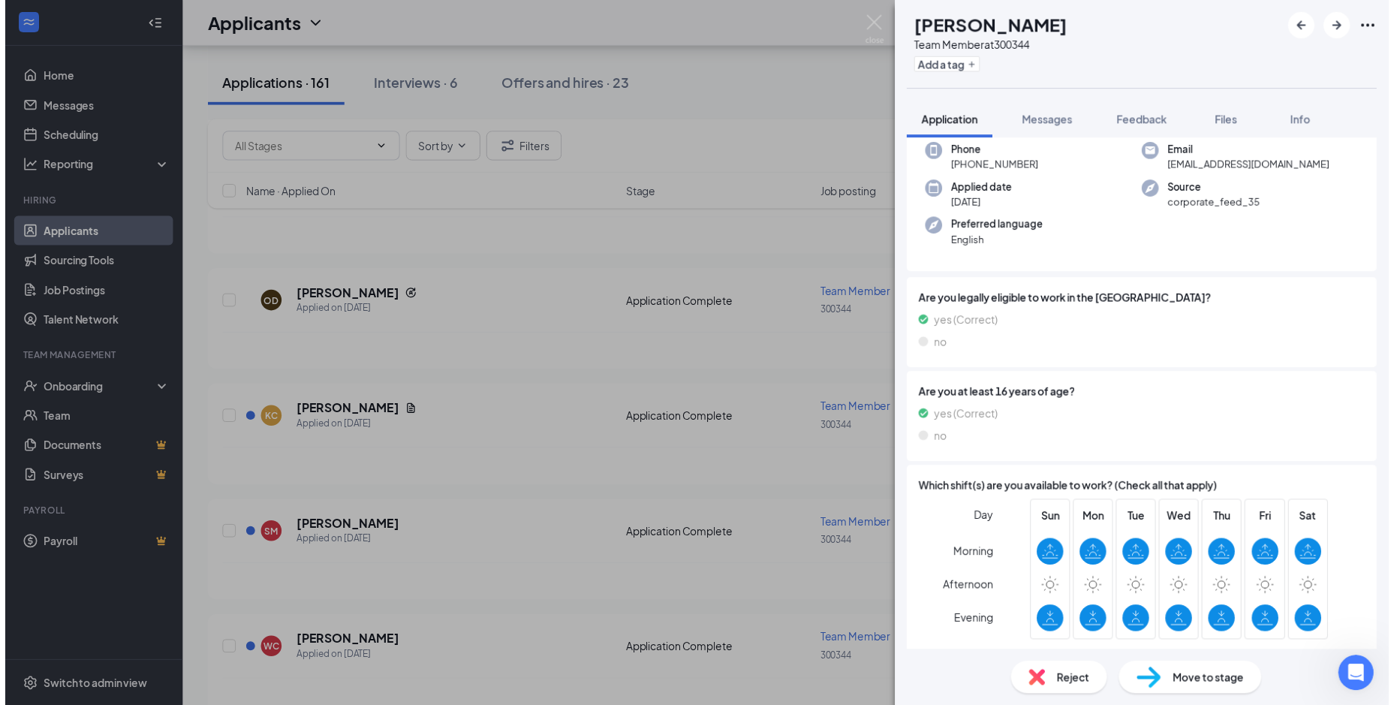
scroll to position [150, 0]
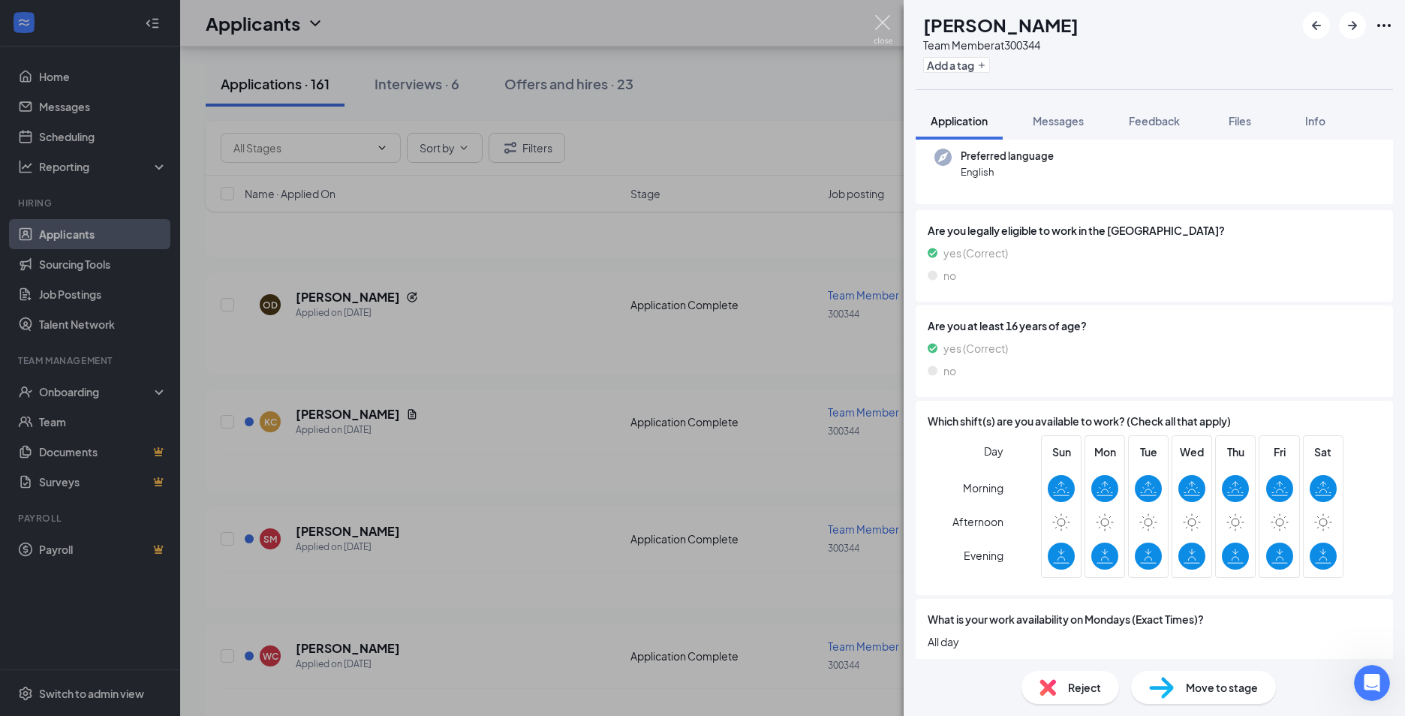
click at [882, 23] on img at bounding box center [883, 29] width 19 height 29
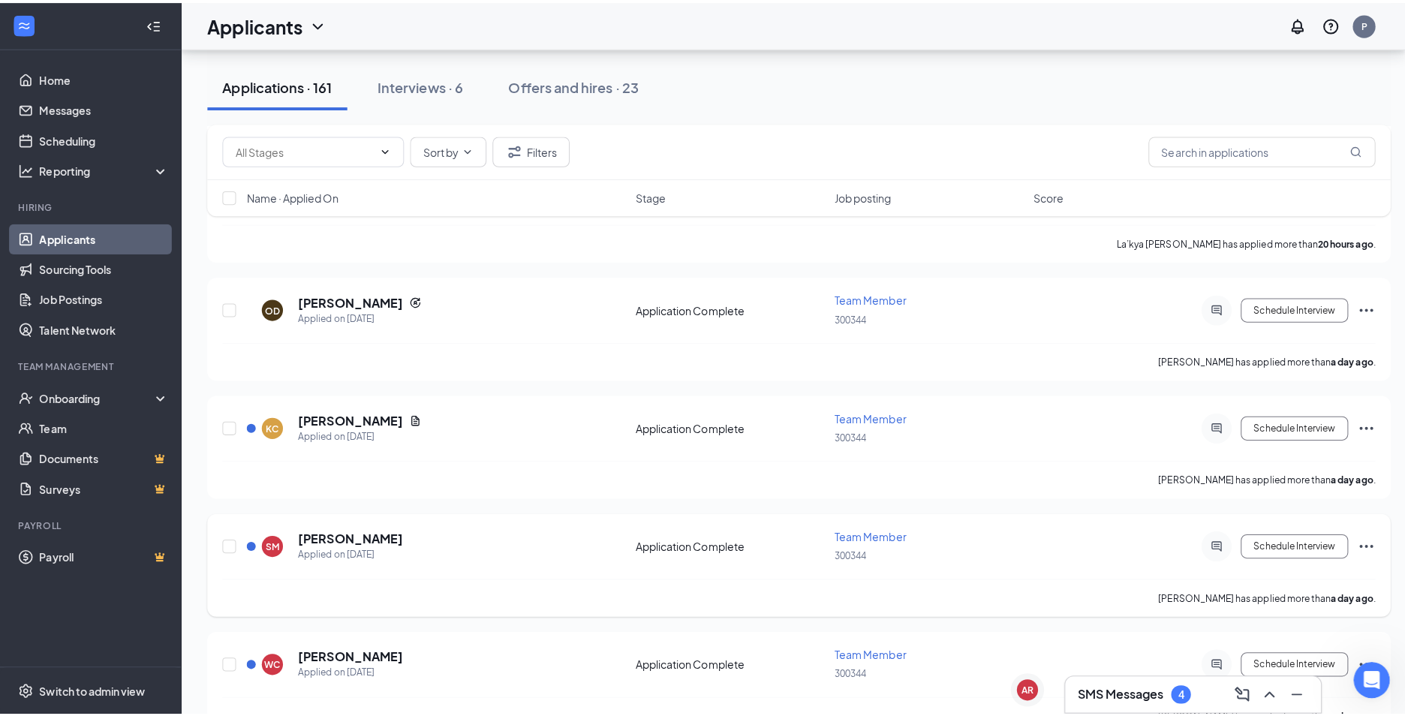
scroll to position [750, 0]
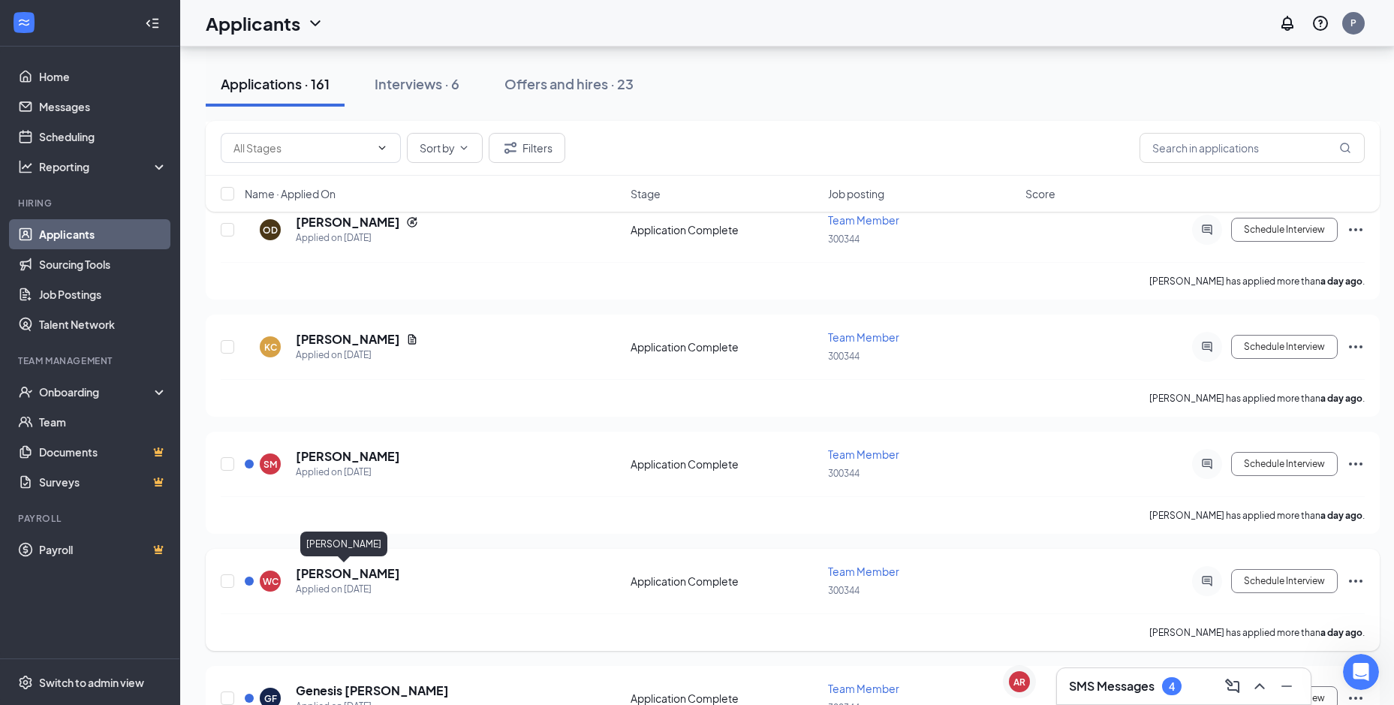
click at [347, 577] on h5 "[PERSON_NAME]" at bounding box center [348, 573] width 104 height 17
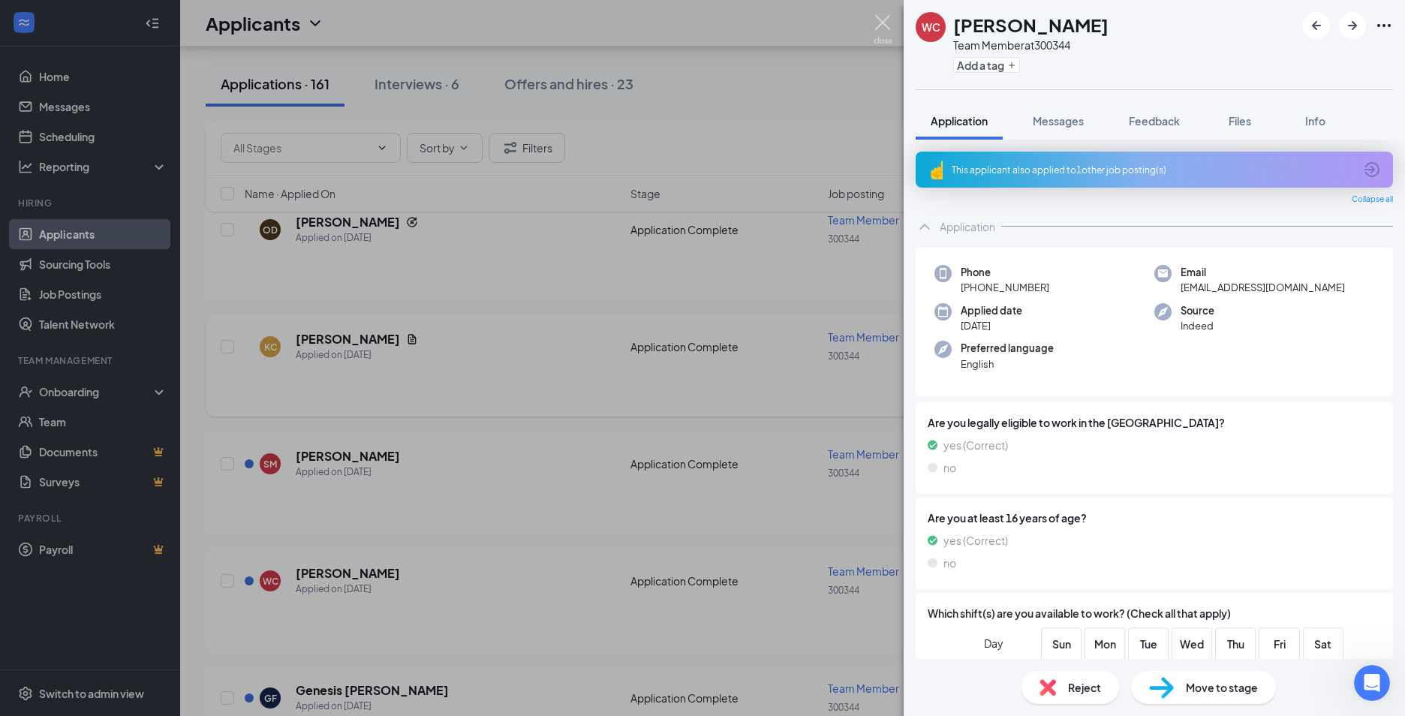
drag, startPoint x: 891, startPoint y: 23, endPoint x: 531, endPoint y: 356, distance: 490.7
click at [889, 24] on img at bounding box center [883, 29] width 19 height 29
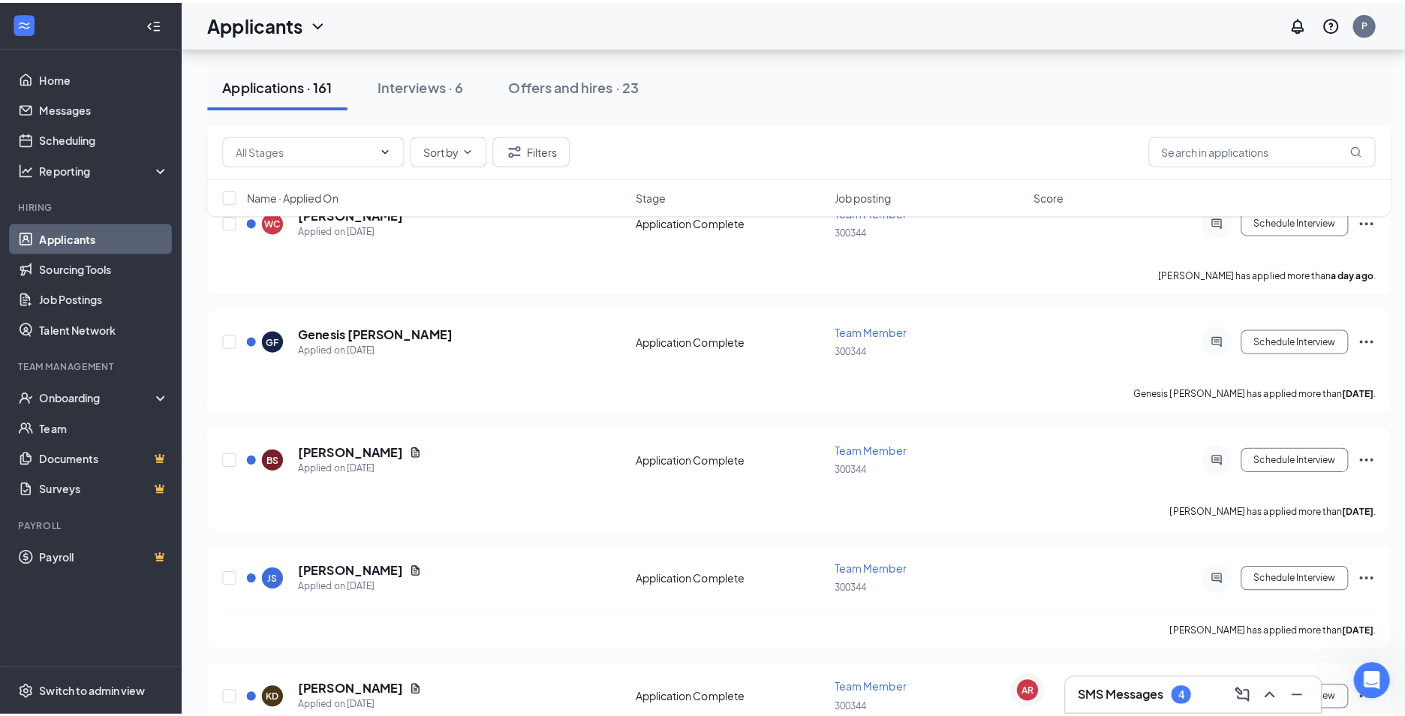
scroll to position [1126, 0]
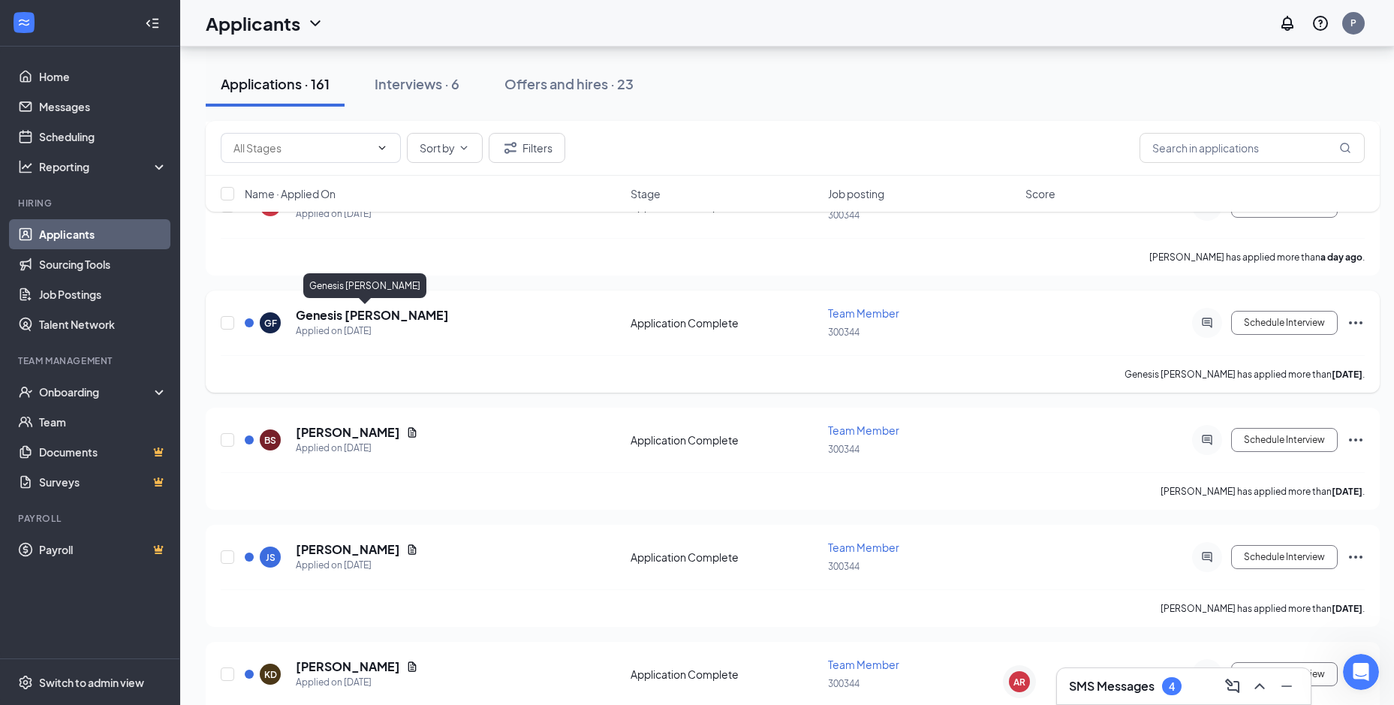
click at [386, 313] on h5 "Genesis [PERSON_NAME]" at bounding box center [372, 315] width 153 height 17
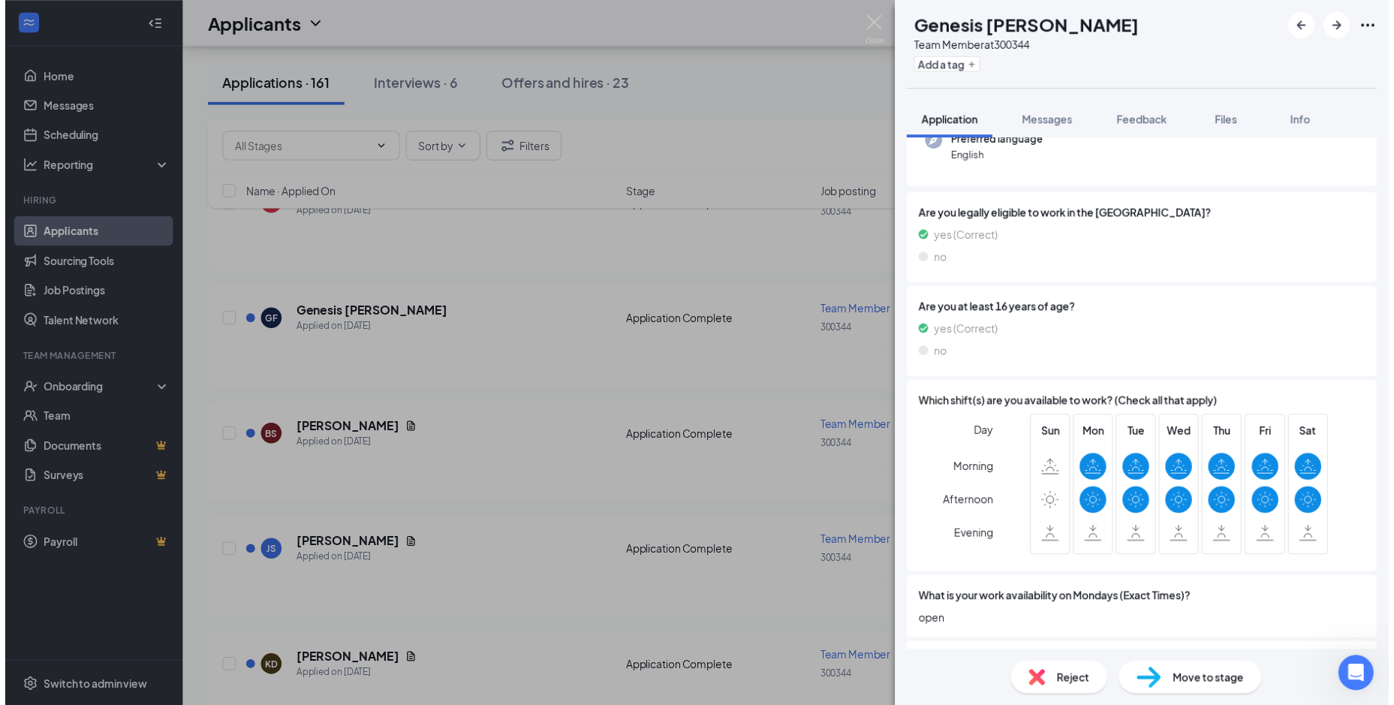
scroll to position [150, 0]
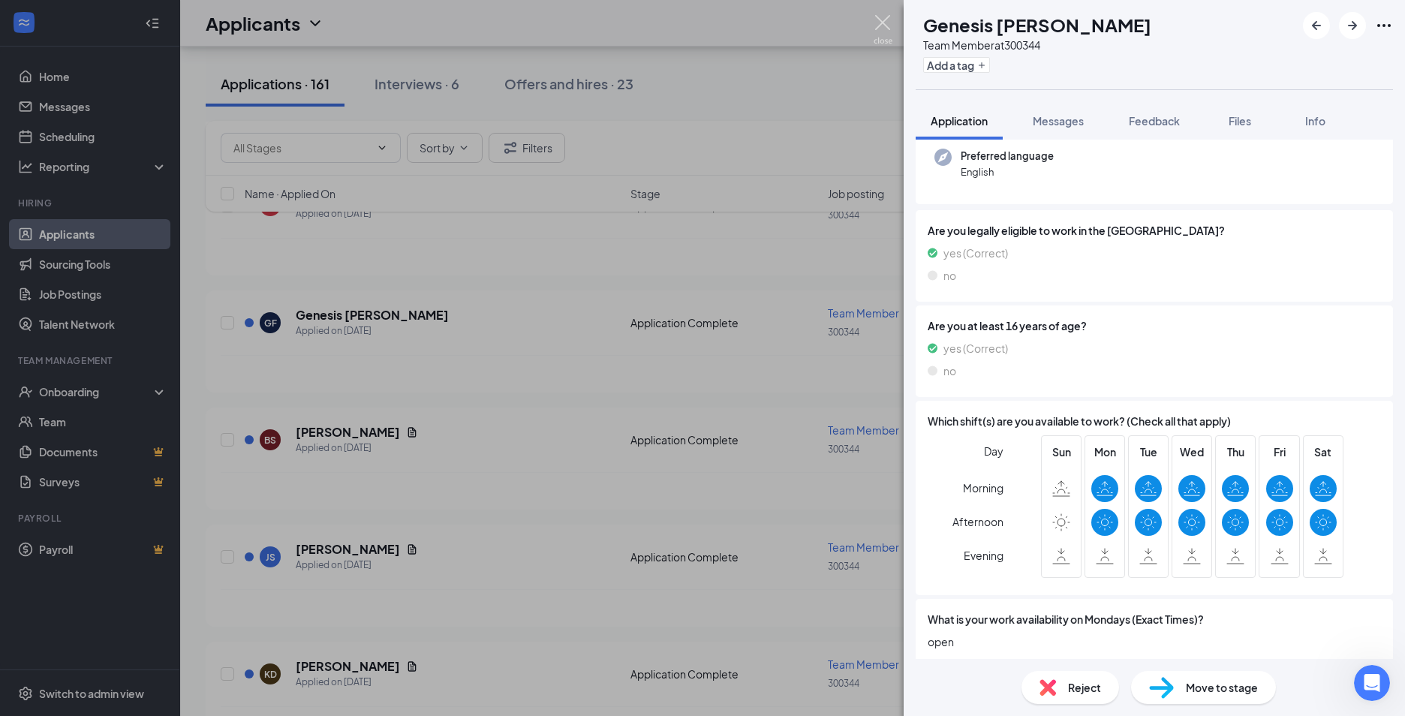
click at [877, 32] on img at bounding box center [883, 29] width 19 height 29
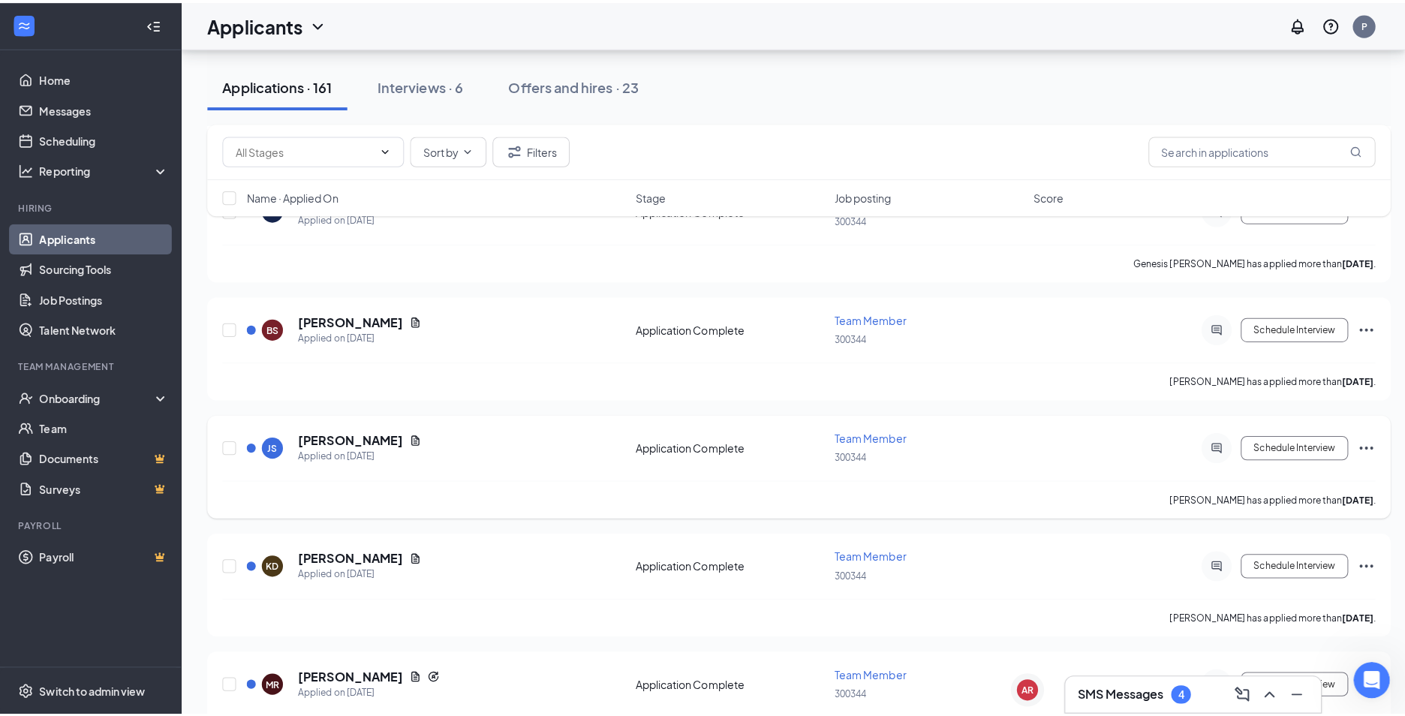
scroll to position [1276, 0]
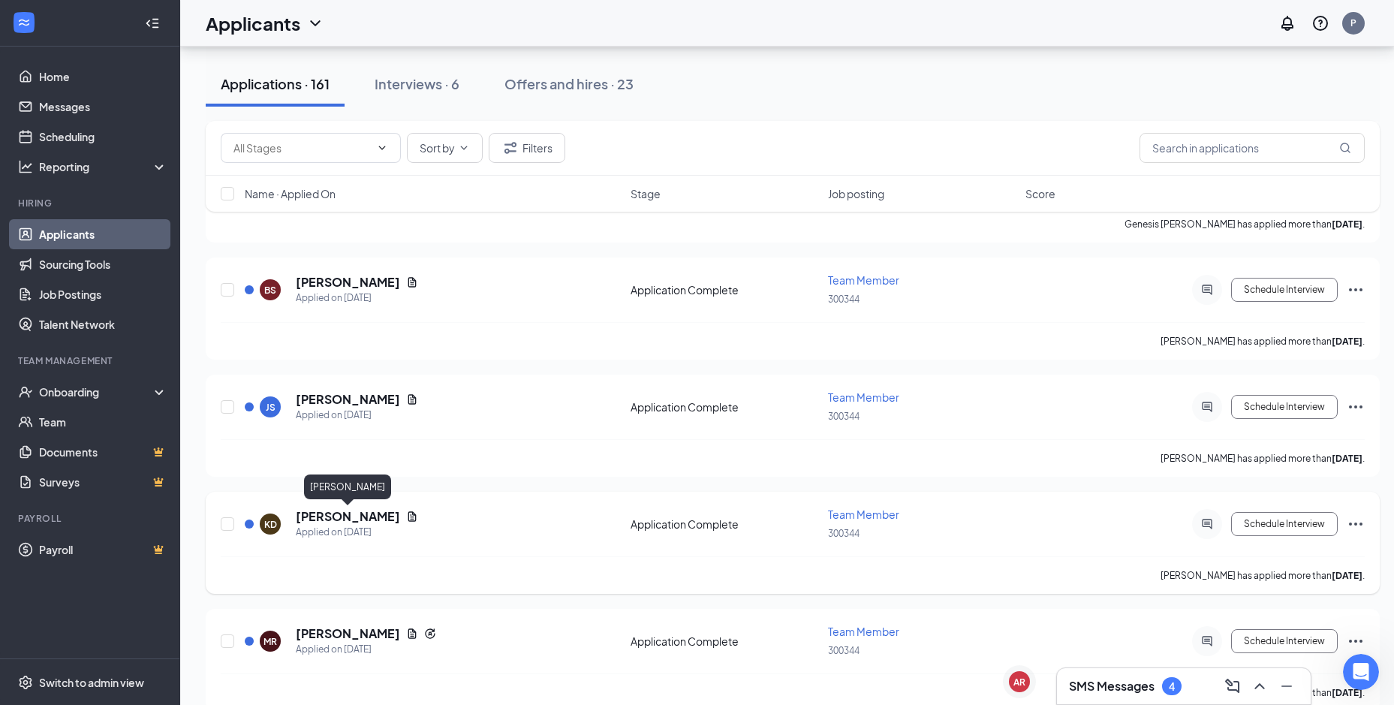
click at [378, 521] on h5 "[PERSON_NAME]" at bounding box center [348, 516] width 104 height 17
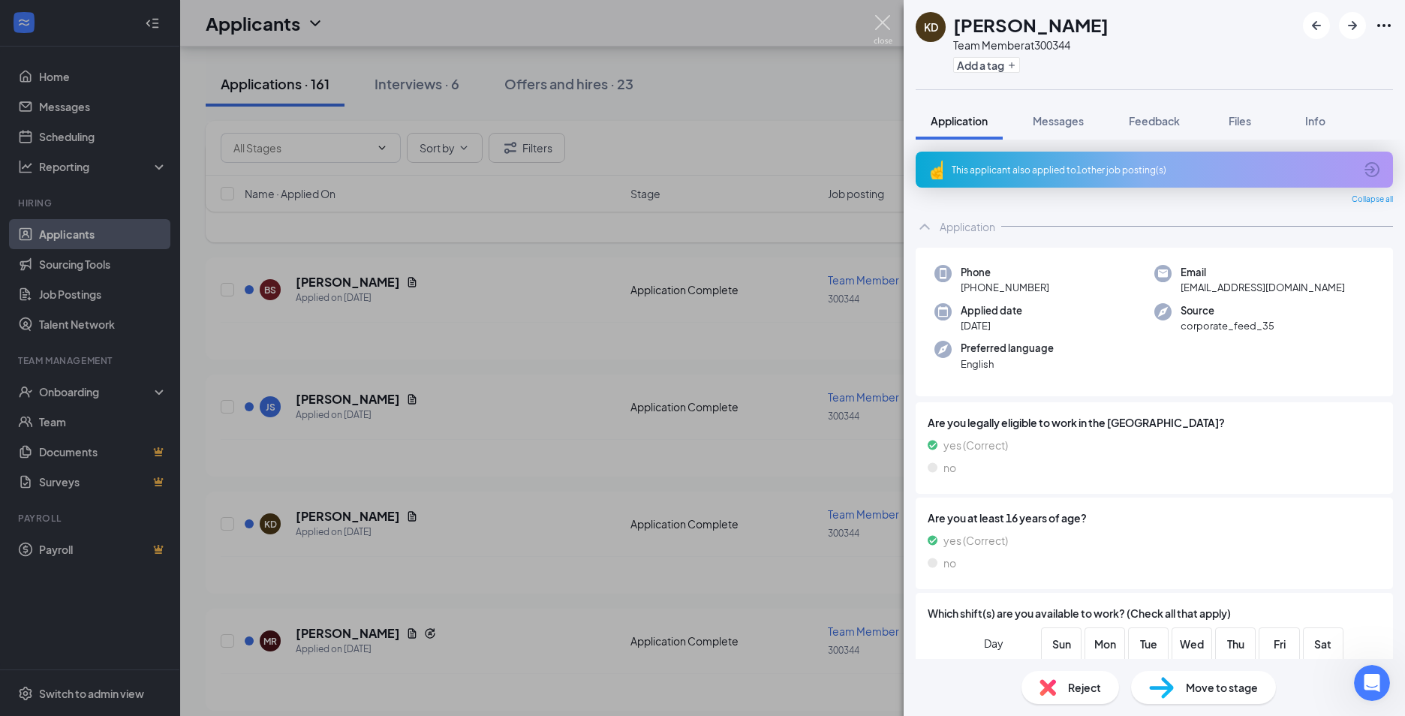
drag, startPoint x: 890, startPoint y: 21, endPoint x: 347, endPoint y: 240, distance: 585.9
click at [891, 21] on img at bounding box center [883, 29] width 19 height 29
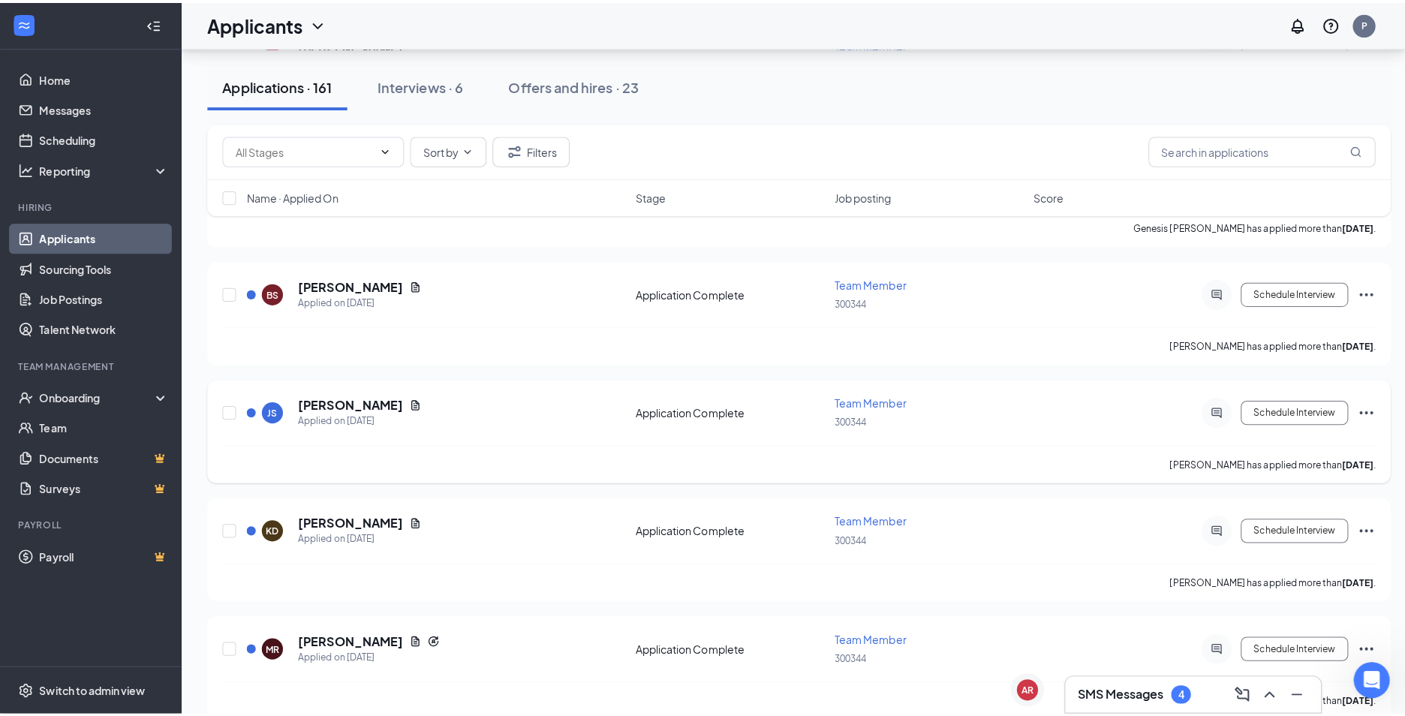
scroll to position [1501, 0]
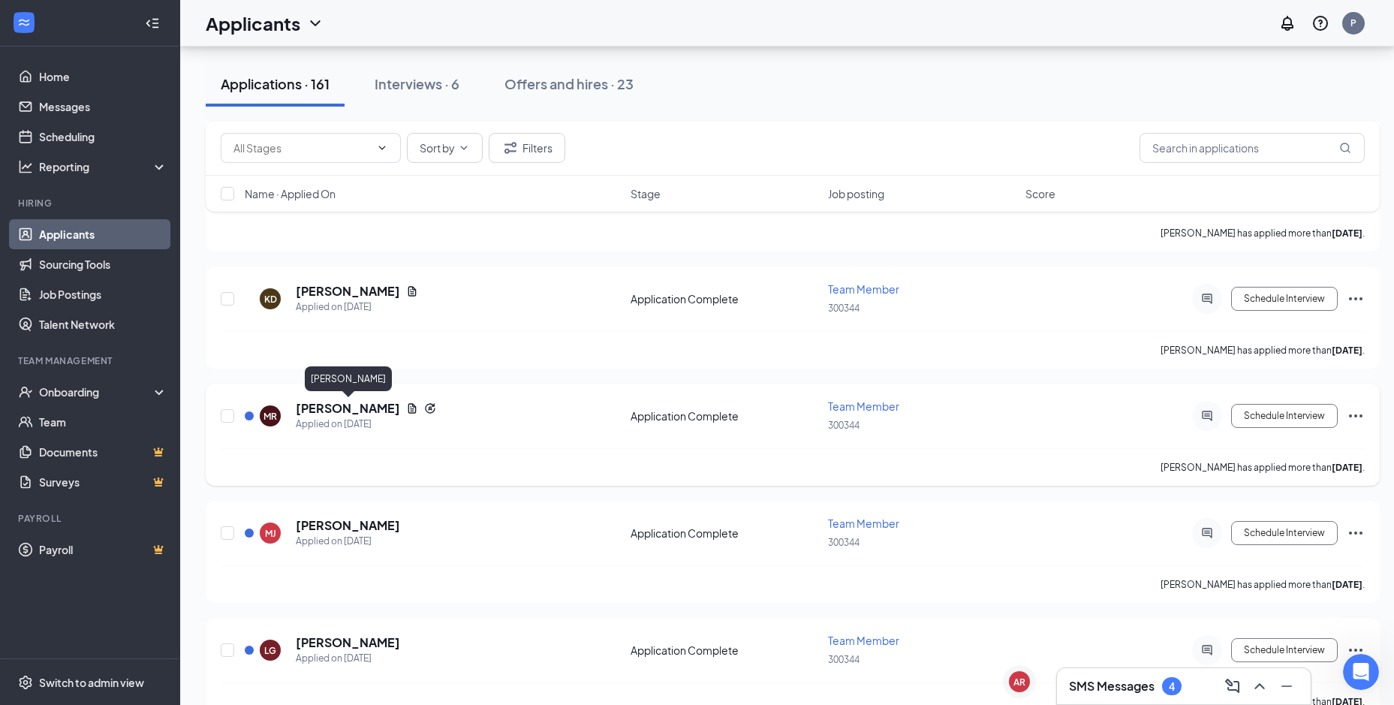
click at [338, 406] on h5 "[PERSON_NAME]" at bounding box center [348, 408] width 104 height 17
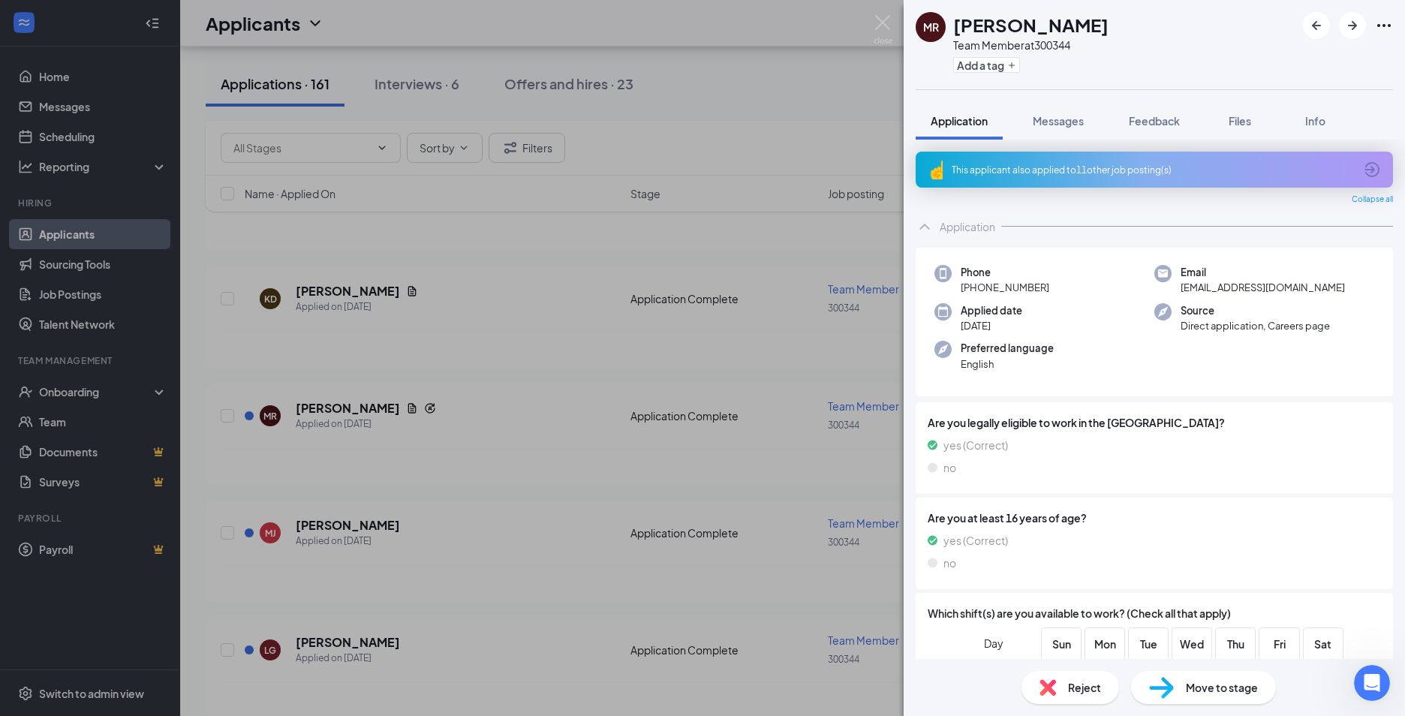
drag, startPoint x: 872, startPoint y: 23, endPoint x: 864, endPoint y: 36, distance: 15.8
click at [872, 22] on div "MR [PERSON_NAME] Team Member at 300344 Add a tag Application Messages Feedback …" at bounding box center [702, 358] width 1405 height 716
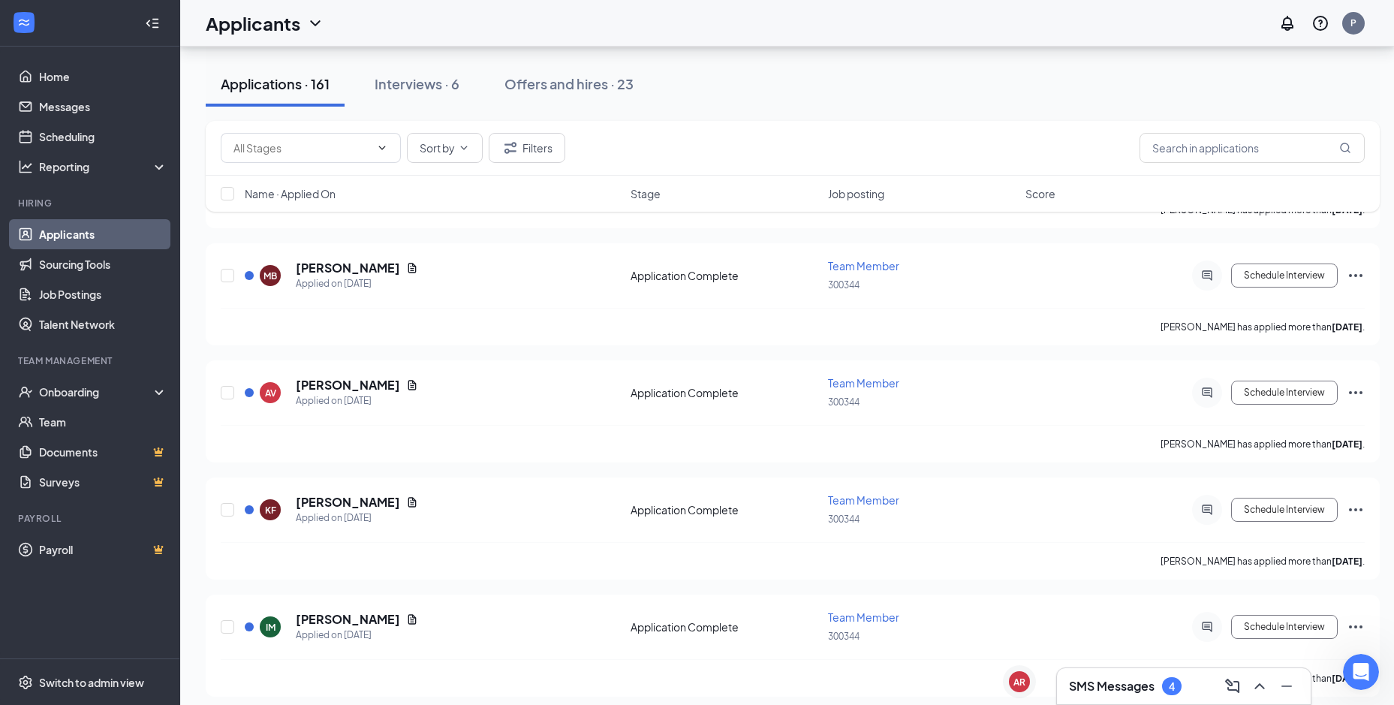
scroll to position [2002, 0]
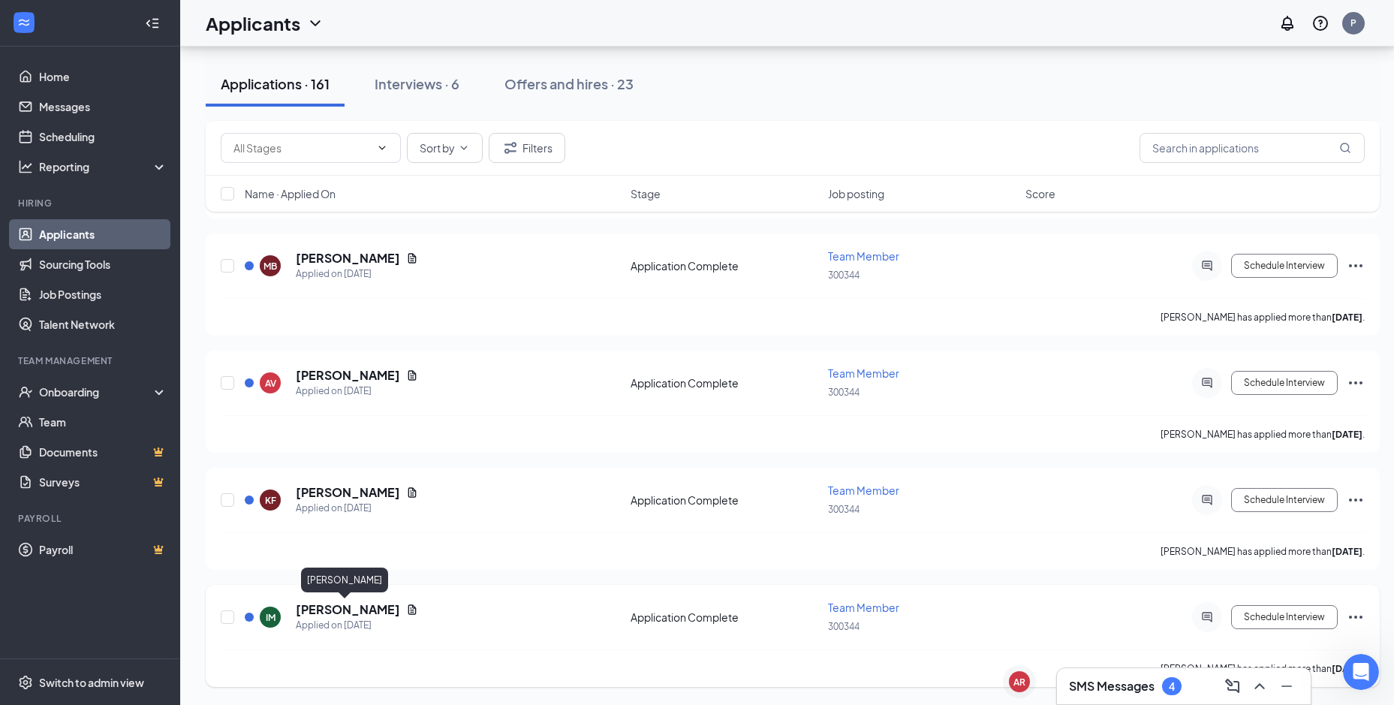
click at [318, 612] on h5 "[PERSON_NAME]" at bounding box center [348, 609] width 104 height 17
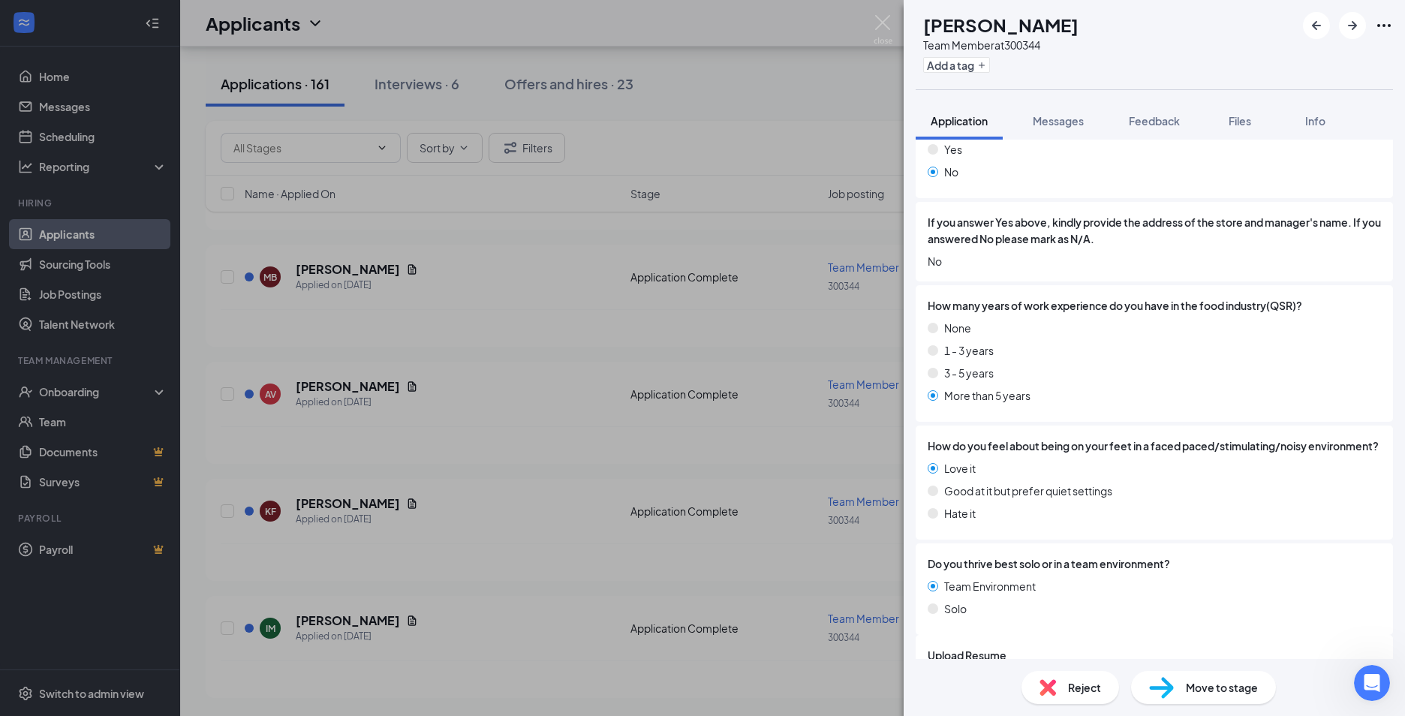
scroll to position [1340, 0]
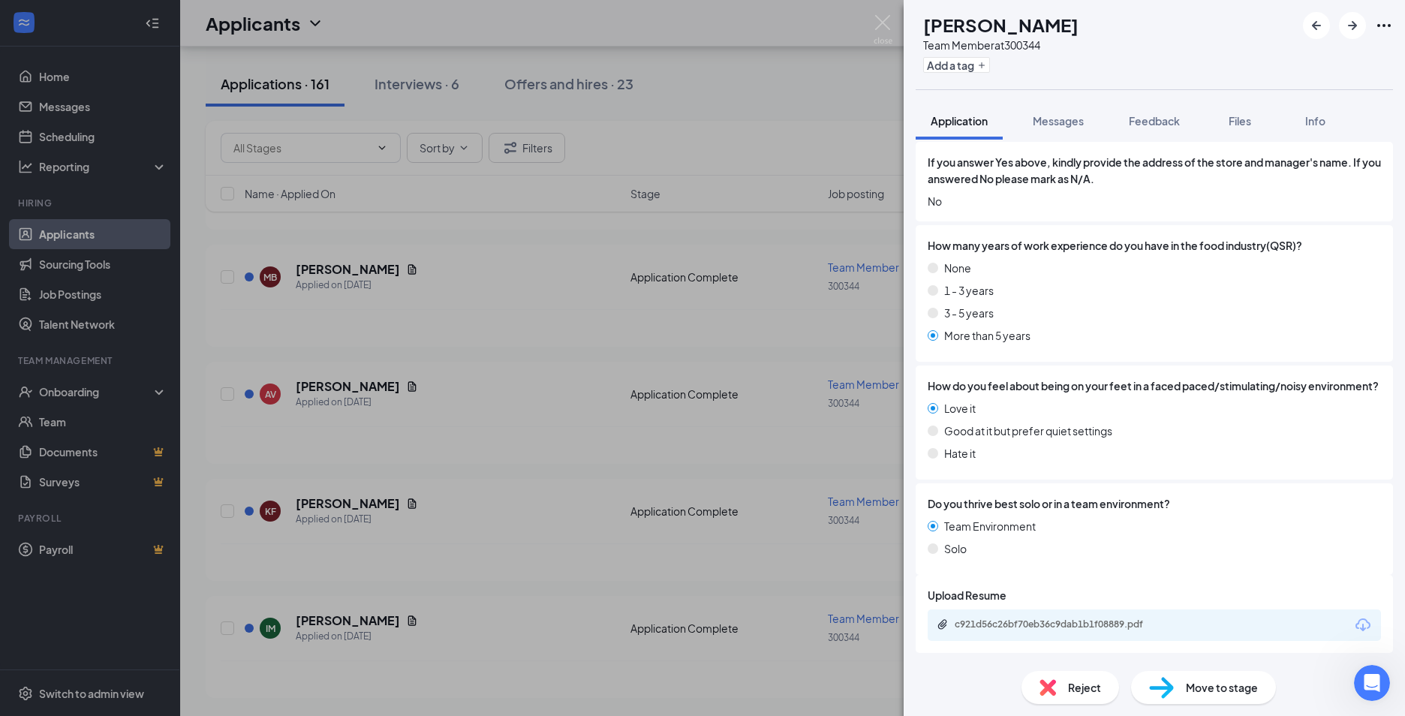
click at [1193, 690] on span "Move to stage" at bounding box center [1222, 687] width 72 height 17
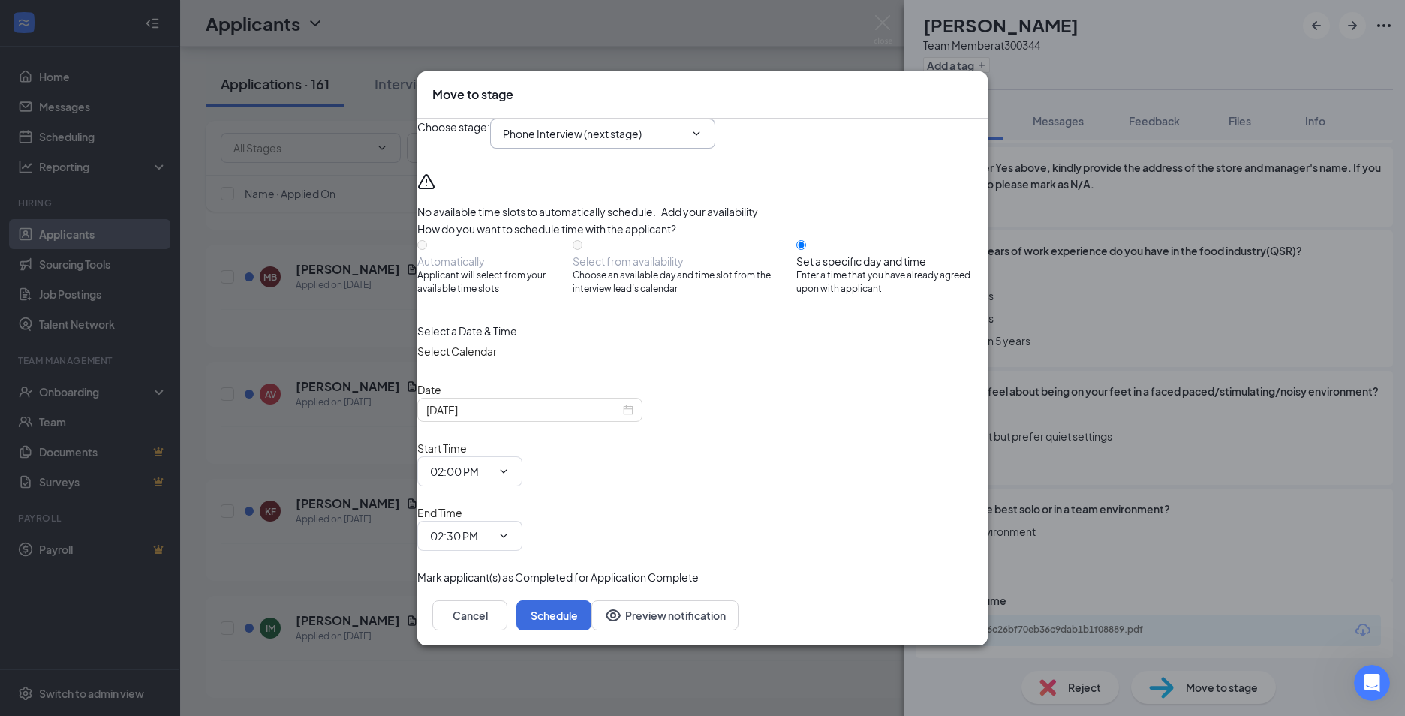
click at [644, 142] on input "Phone Interview (next stage)" at bounding box center [594, 133] width 182 height 17
click at [595, 312] on div "Onsite Interview" at bounding box center [555, 304] width 80 height 17
type input "Onsite Interview"
click at [483, 418] on input "[DATE]" at bounding box center [523, 409] width 194 height 17
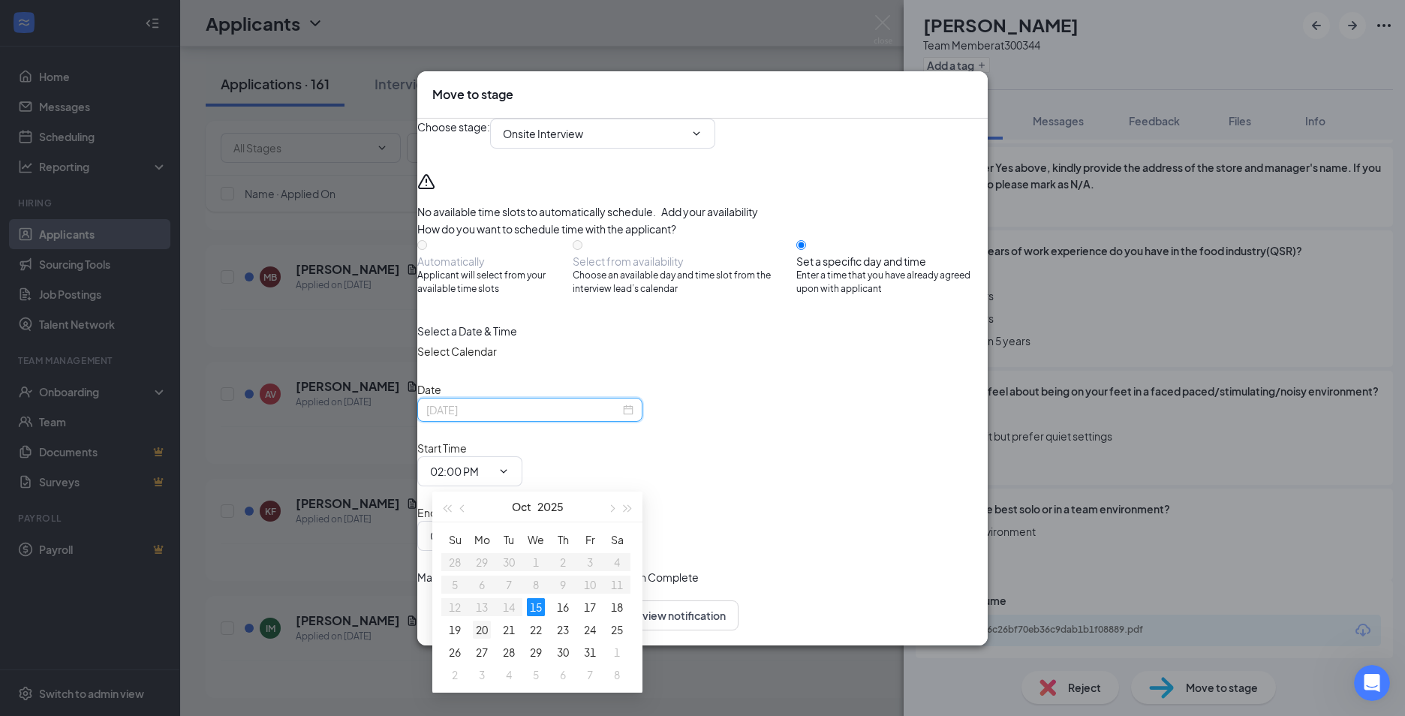
click at [480, 624] on div "20" at bounding box center [482, 630] width 18 height 18
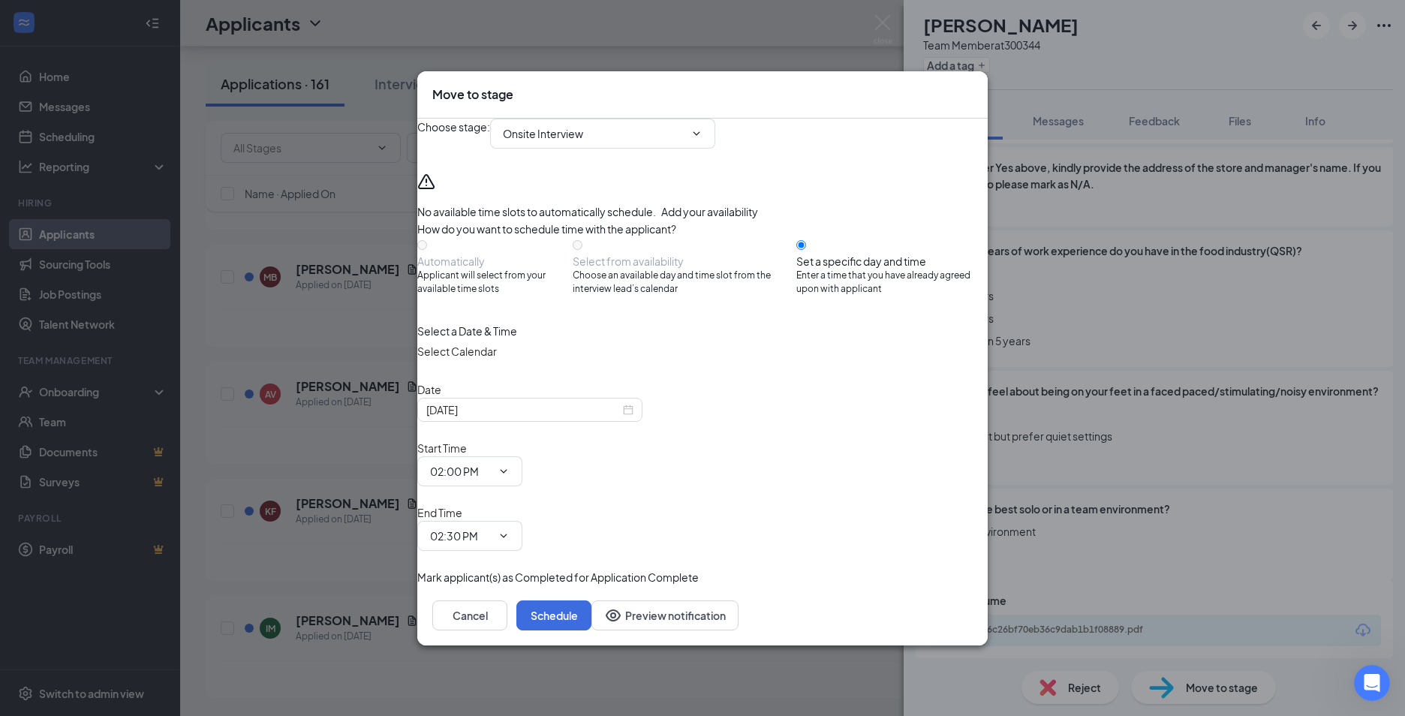
click at [503, 422] on div "Date [DATE]" at bounding box center [702, 401] width 570 height 41
click at [504, 422] on div "[DATE]" at bounding box center [529, 410] width 225 height 24
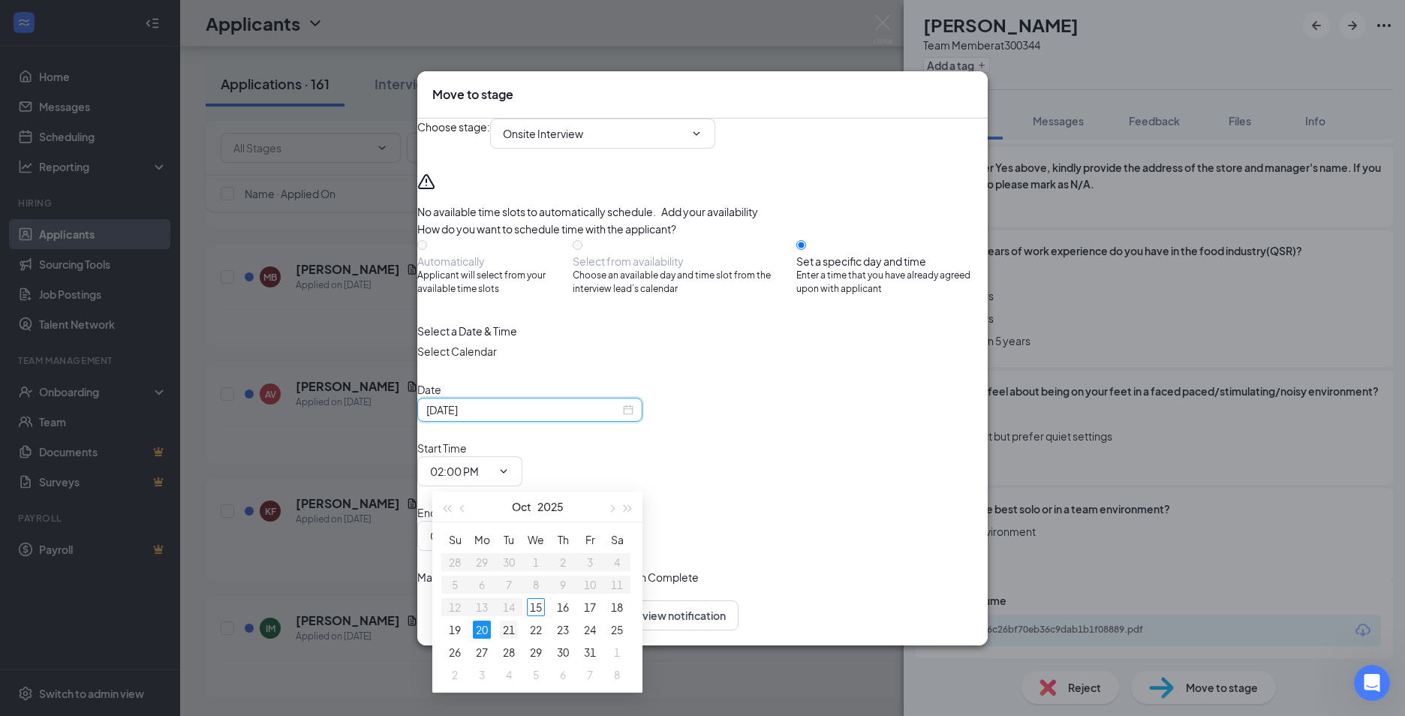
type input "[DATE]"
click at [505, 633] on div "21" at bounding box center [509, 630] width 18 height 18
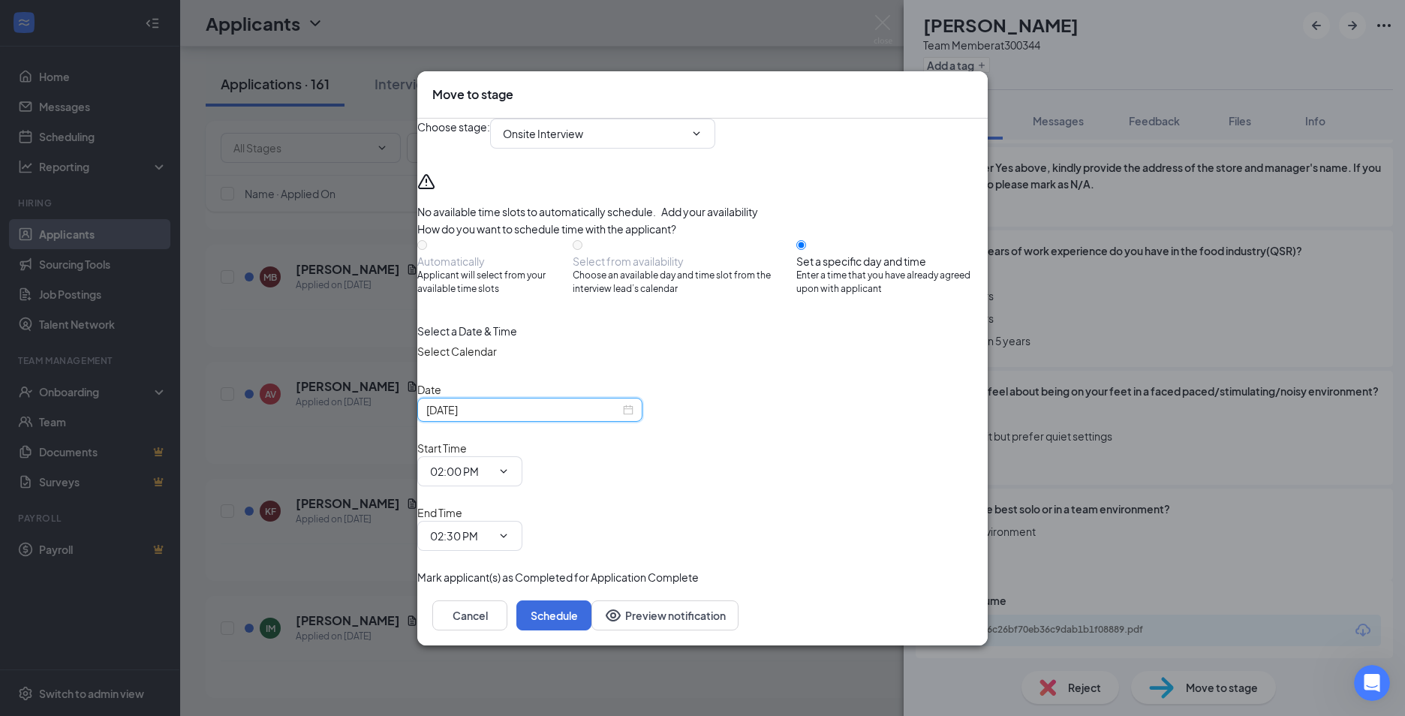
click at [688, 510] on div "Choose stage : Onsite Interview Application Application Complete (current stage…" at bounding box center [702, 352] width 570 height 467
click at [492, 480] on input "02:00 PM" at bounding box center [461, 471] width 62 height 17
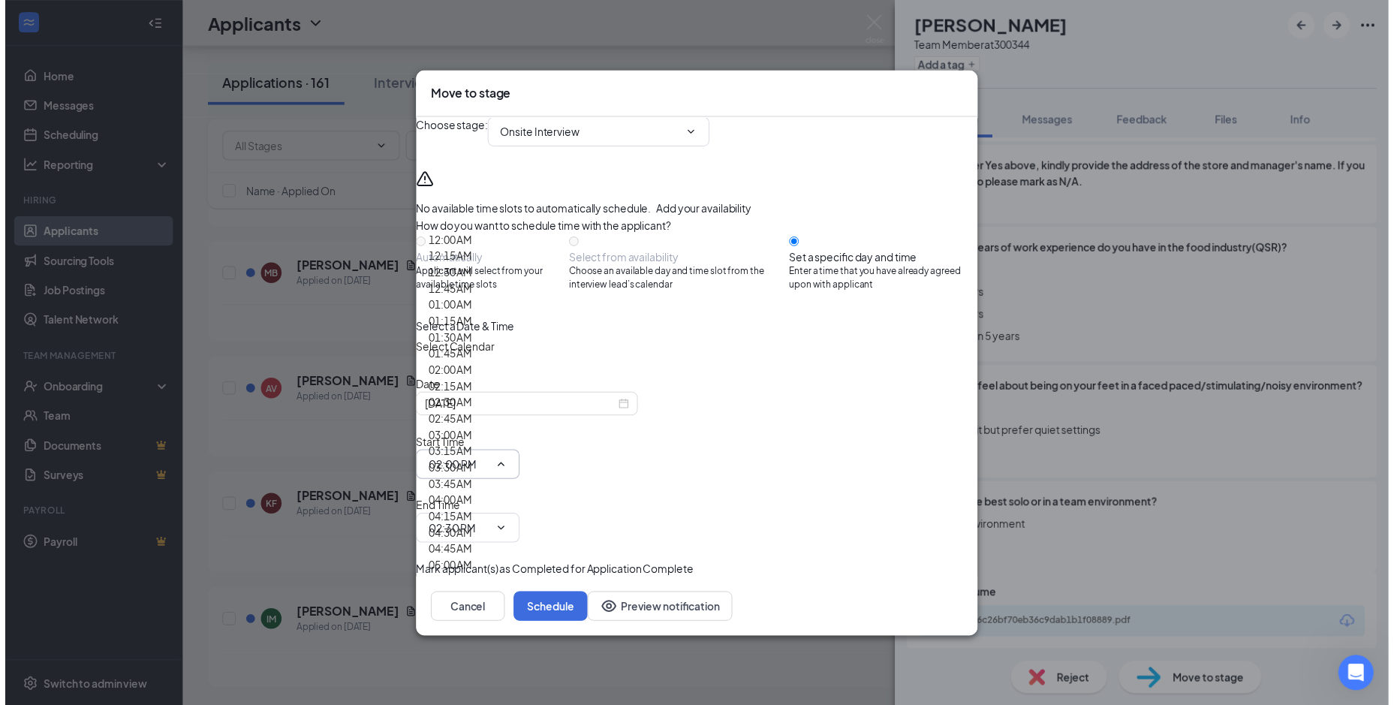
scroll to position [225, 0]
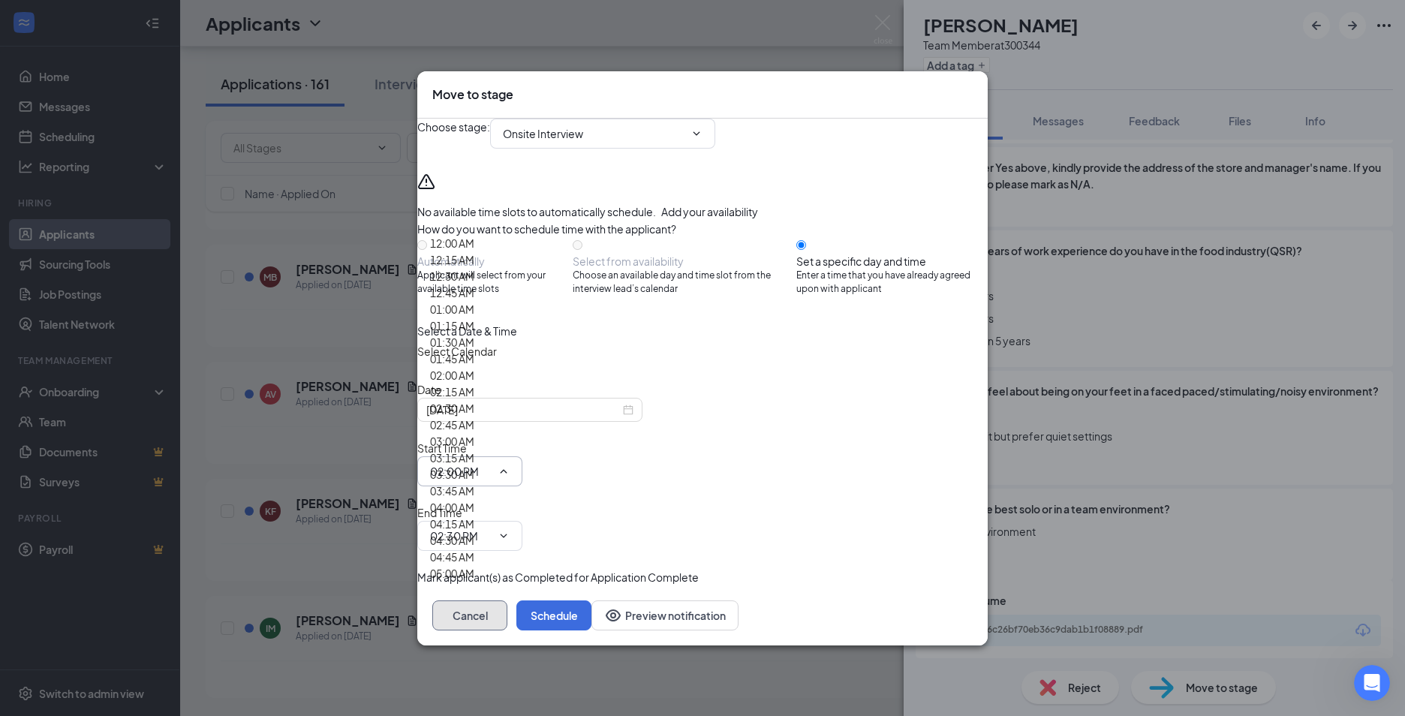
click at [507, 600] on button "Cancel" at bounding box center [469, 615] width 75 height 30
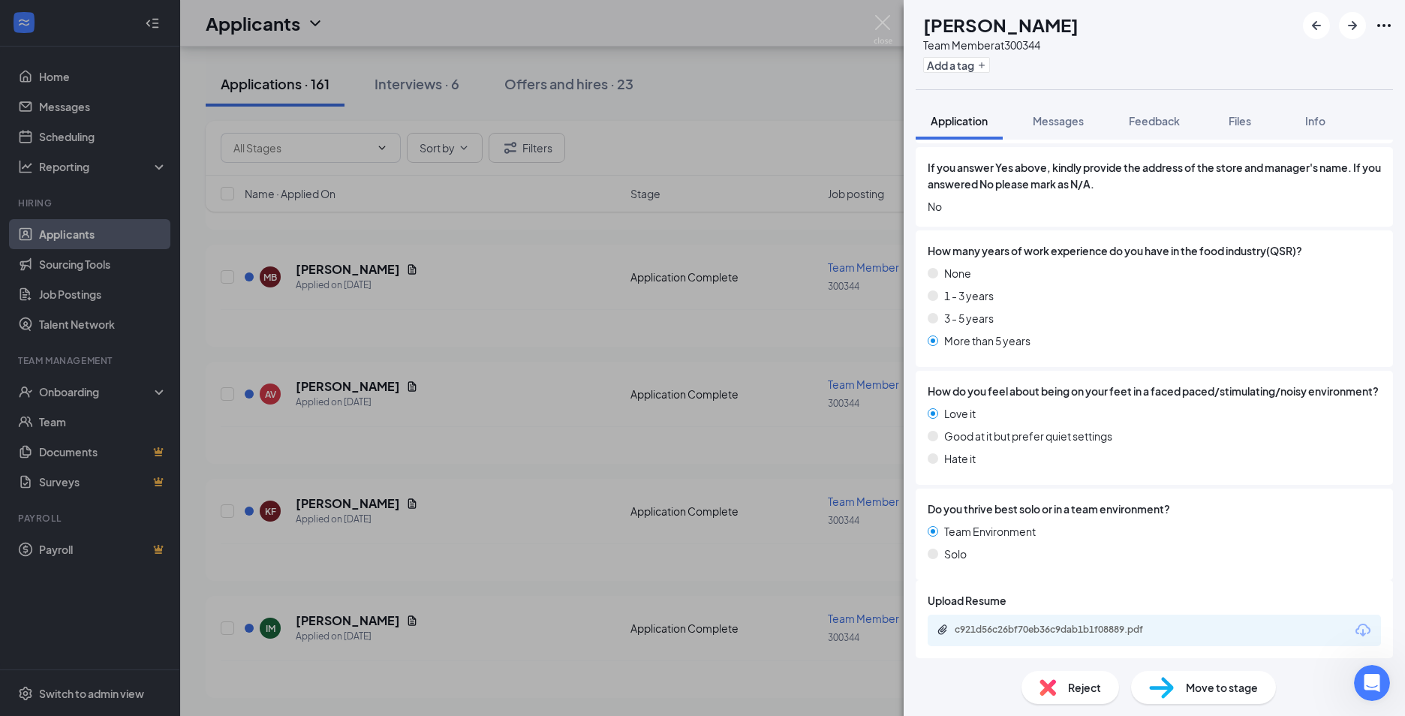
click at [839, 88] on div "IM [PERSON_NAME] Team Member at 300344 Add a tag Application Messages Feedback …" at bounding box center [702, 358] width 1405 height 716
